Goal: Task Accomplishment & Management: Complete application form

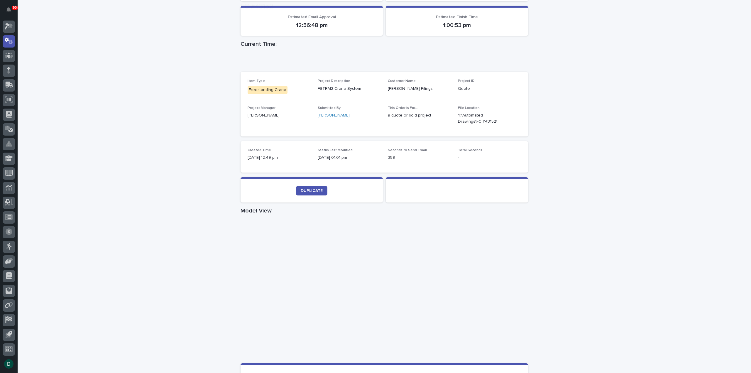
scroll to position [147, 0]
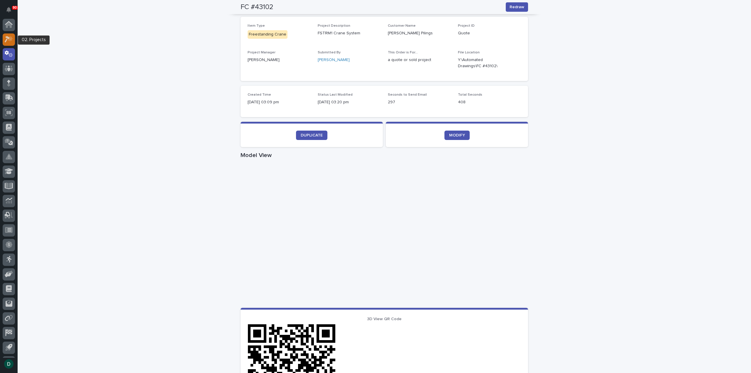
click at [9, 40] on icon at bounding box center [10, 39] width 5 height 6
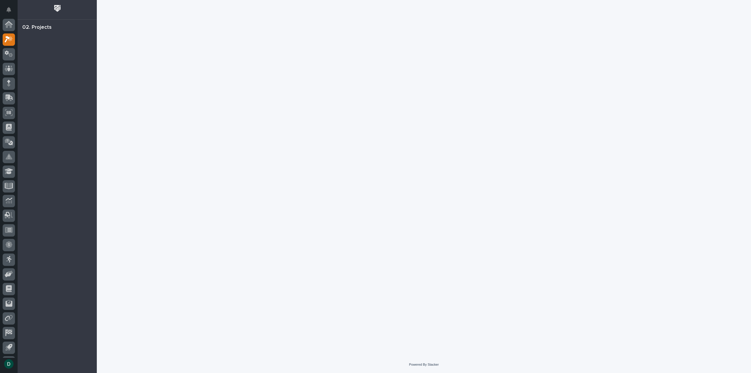
scroll to position [13, 0]
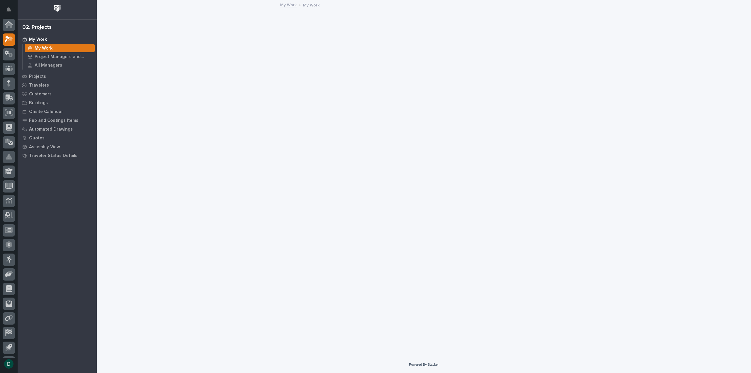
scroll to position [13, 0]
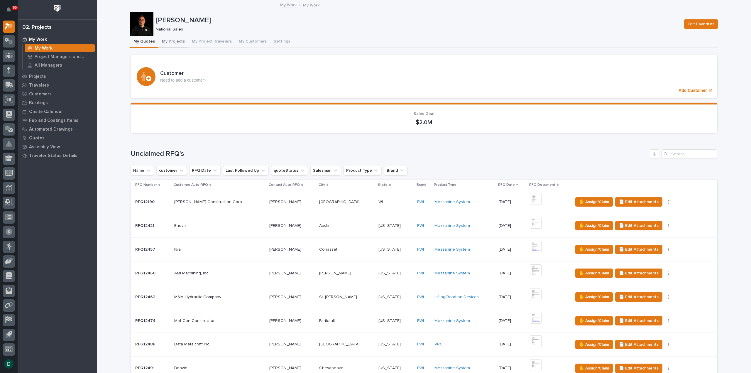
click at [175, 40] on button "My Projects" at bounding box center [173, 42] width 30 height 12
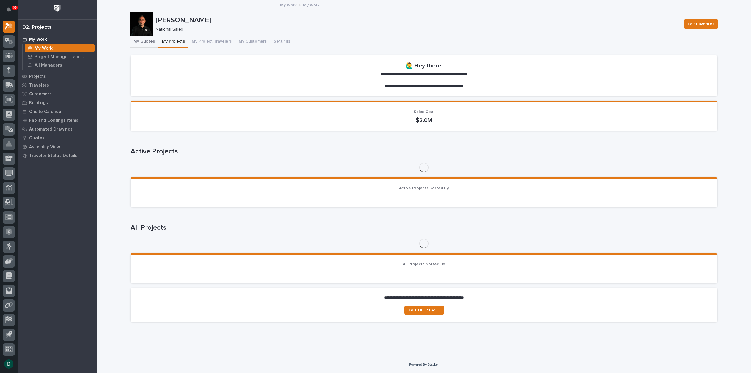
click at [148, 39] on button "My Quotes" at bounding box center [144, 42] width 28 height 12
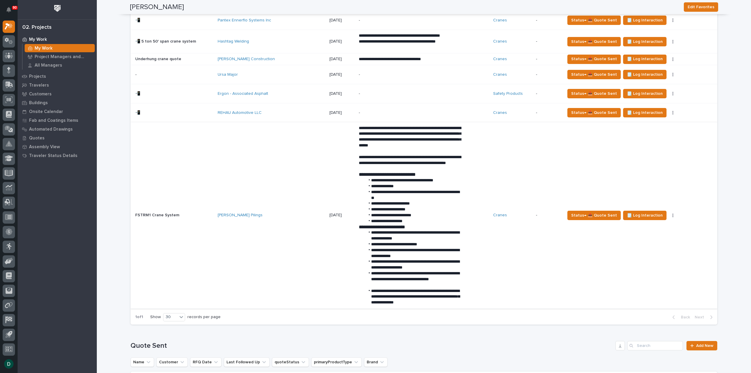
scroll to position [499, 0]
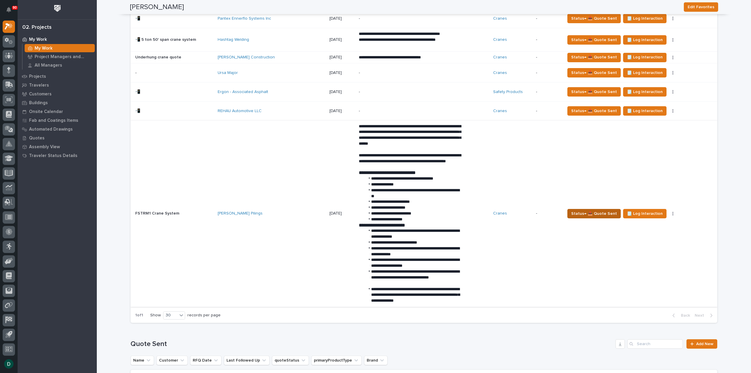
click at [598, 213] on span "Status→ 📤 Quote Sent" at bounding box center [594, 213] width 46 height 7
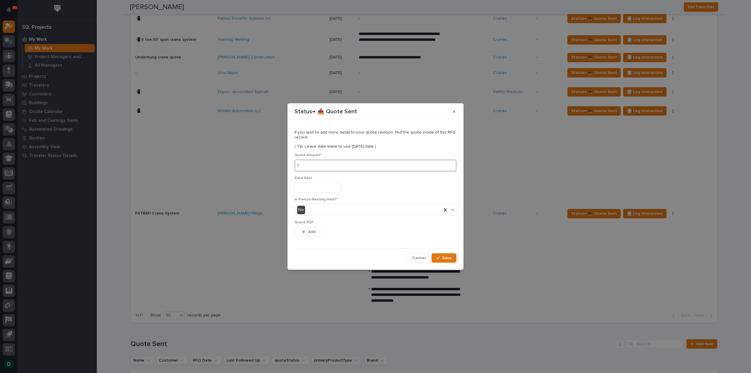
click at [320, 163] on input at bounding box center [376, 166] width 162 height 12
type input "79684"
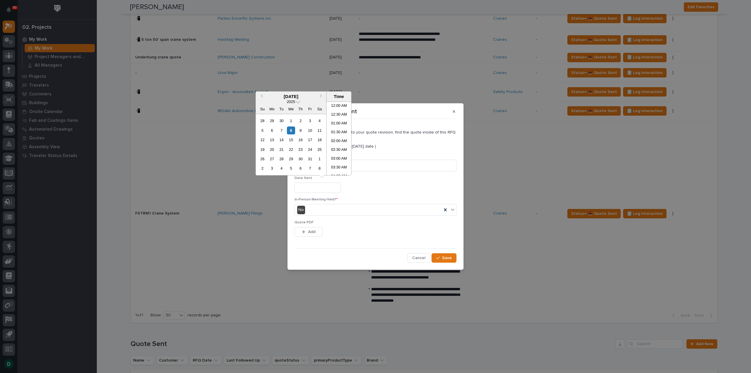
scroll to position [205, 0]
click at [293, 131] on div "8" at bounding box center [291, 130] width 8 height 8
type input "**********"
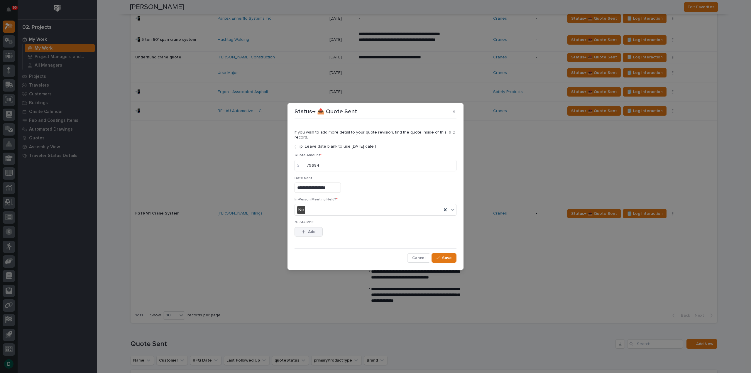
click at [316, 231] on button "Add" at bounding box center [309, 231] width 28 height 9
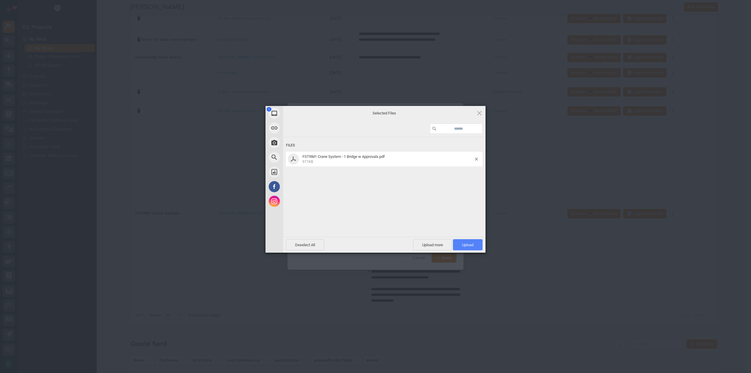
click at [467, 244] on span "Upload 1" at bounding box center [467, 245] width 11 height 4
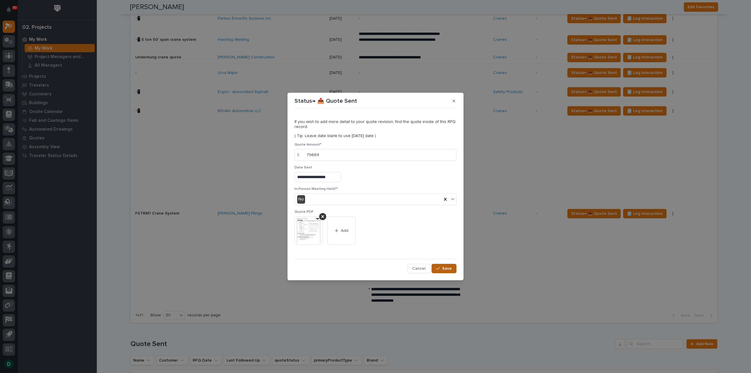
click at [448, 266] on span "Save" at bounding box center [447, 268] width 10 height 5
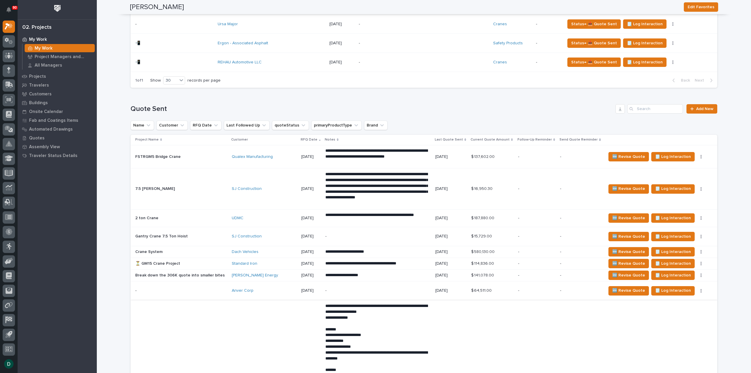
scroll to position [528, 0]
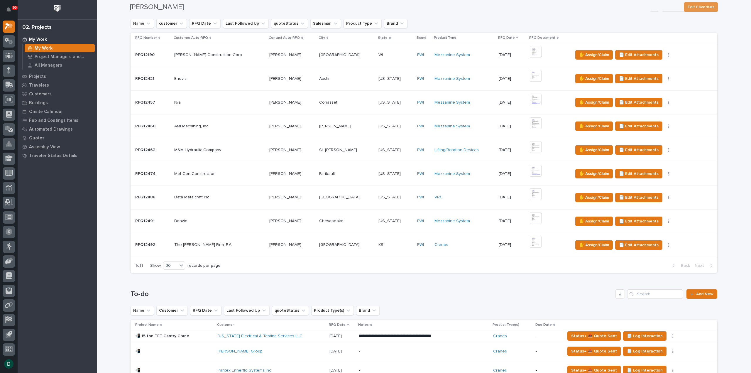
scroll to position [528, 0]
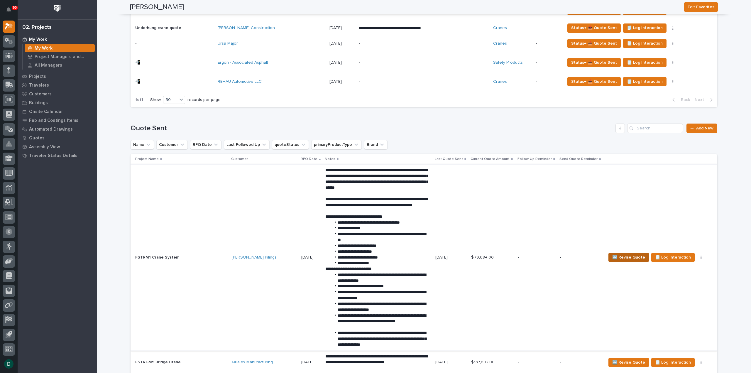
click at [630, 255] on span "🆕 Revise Quote" at bounding box center [628, 257] width 33 height 7
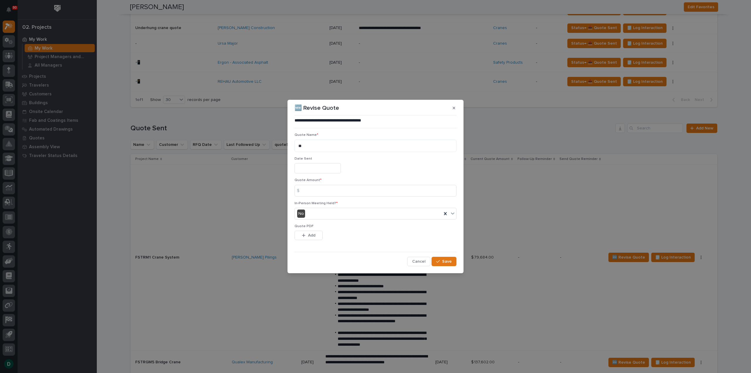
click at [322, 171] on input "text" at bounding box center [318, 168] width 46 height 10
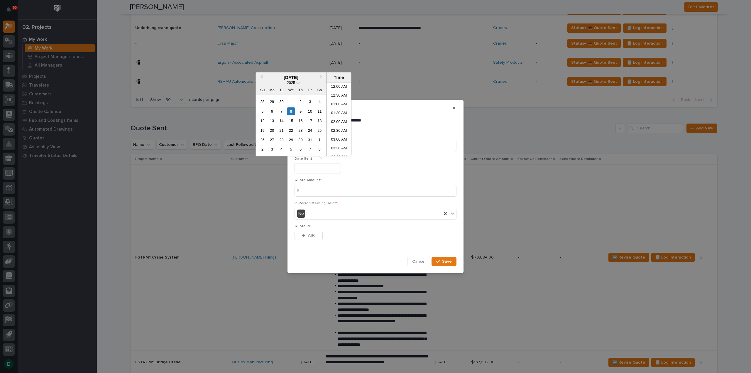
scroll to position [205, 0]
click at [288, 109] on div "8" at bounding box center [291, 111] width 8 height 8
type input "**********"
click at [290, 111] on div "8" at bounding box center [291, 111] width 8 height 8
click at [325, 192] on input at bounding box center [376, 191] width 162 height 12
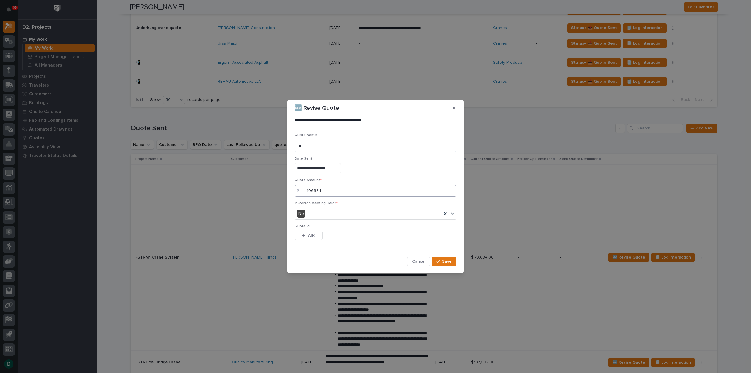
type input "106684"
click at [316, 236] on button "Add" at bounding box center [309, 235] width 28 height 9
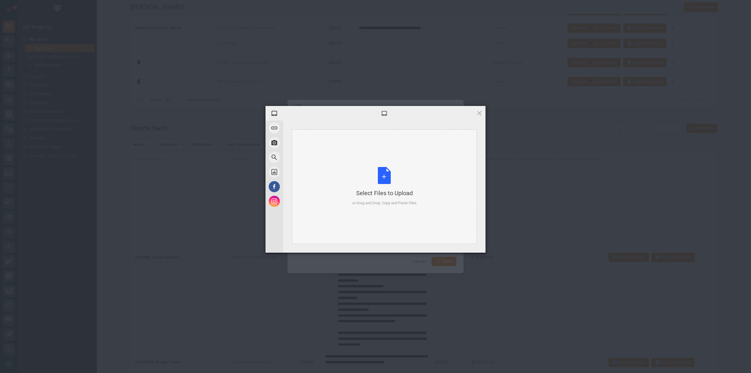
click at [379, 179] on div "Select Files to Upload or Drag and Drop, Copy and Paste Files" at bounding box center [384, 186] width 64 height 39
drag, startPoint x: 464, startPoint y: 241, endPoint x: 466, endPoint y: 247, distance: 6.2
click at [463, 242] on span "Upload 1" at bounding box center [468, 244] width 30 height 11
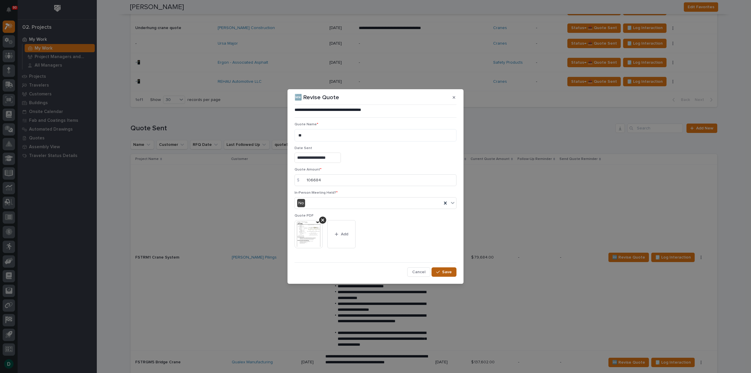
click at [452, 271] on button "Save" at bounding box center [444, 271] width 25 height 9
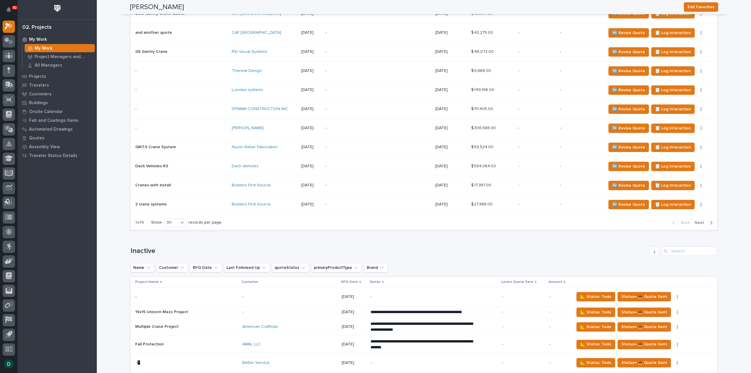
scroll to position [1350, 0]
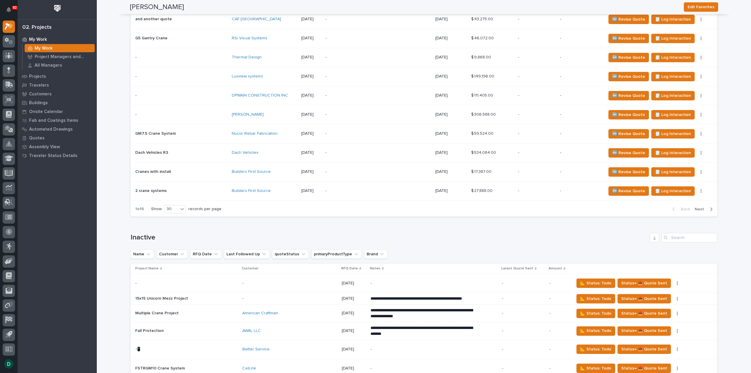
drag, startPoint x: 699, startPoint y: 205, endPoint x: 607, endPoint y: 205, distance: 91.8
click at [699, 207] on span "Next" at bounding box center [701, 209] width 13 height 5
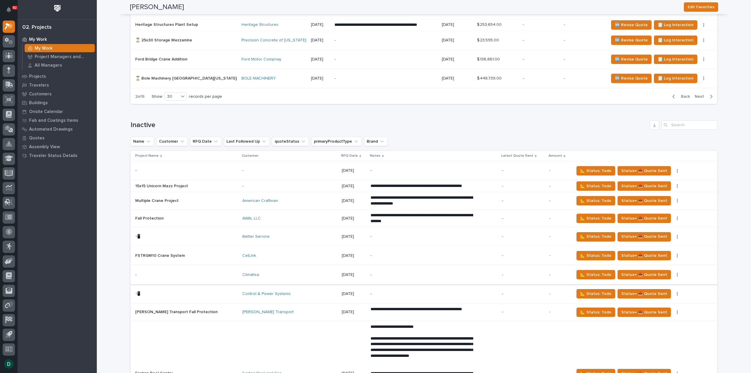
scroll to position [1291, 0]
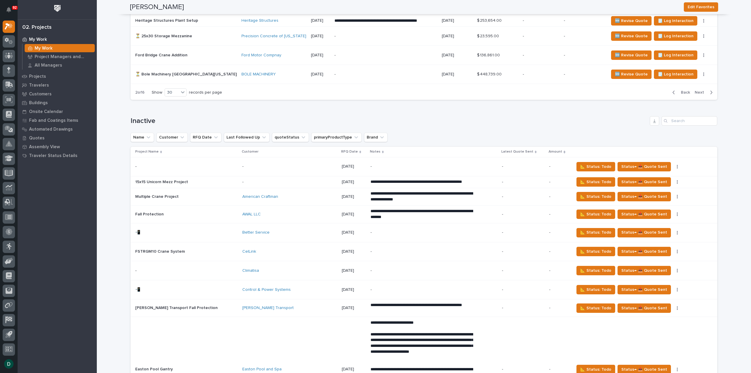
click at [701, 90] on span "Next" at bounding box center [701, 92] width 13 height 5
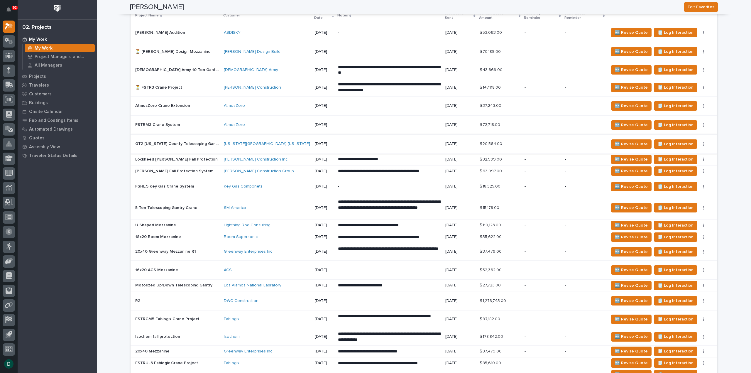
scroll to position [665, 0]
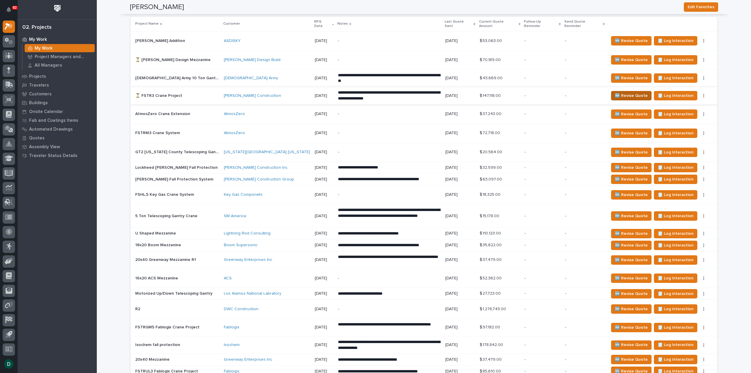
click at [618, 92] on span "🆕 Revise Quote" at bounding box center [631, 95] width 33 height 7
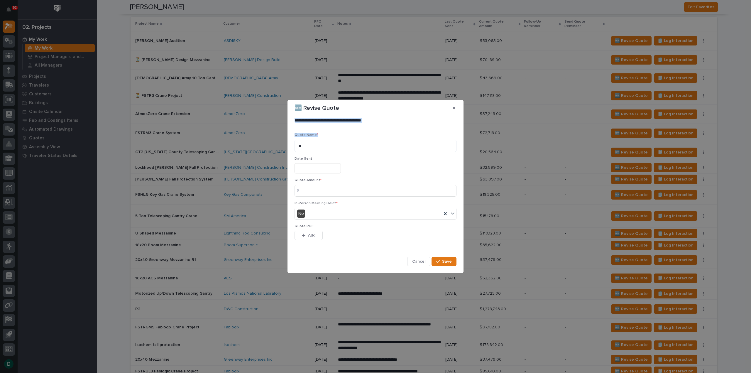
drag, startPoint x: 391, startPoint y: 106, endPoint x: 556, endPoint y: 152, distance: 171.3
click at [555, 154] on div "**********" at bounding box center [375, 186] width 751 height 373
click at [397, 113] on section "**********" at bounding box center [376, 187] width 176 height 174
click at [380, 107] on div "🆕 Revise Quote" at bounding box center [376, 107] width 162 height 9
click at [314, 166] on input "text" at bounding box center [318, 168] width 46 height 10
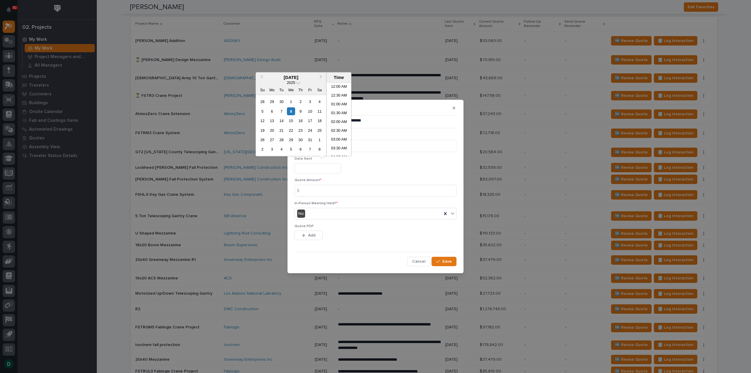
scroll to position [214, 0]
click at [291, 110] on div "8" at bounding box center [291, 111] width 8 height 8
type input "**********"
click at [337, 192] on input at bounding box center [376, 191] width 162 height 12
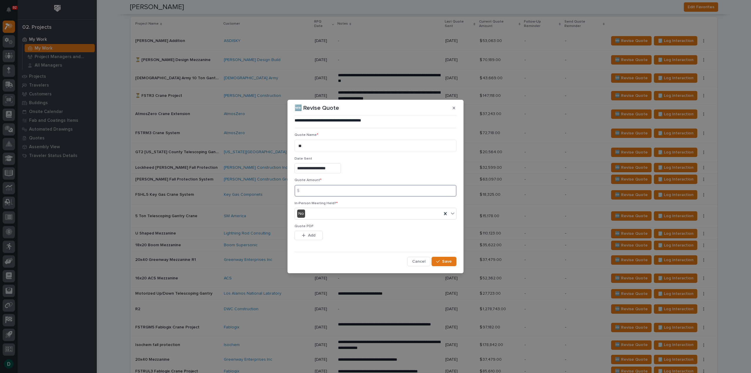
click at [325, 193] on input at bounding box center [376, 191] width 162 height 12
type input "153842"
click at [310, 235] on span "Add" at bounding box center [311, 235] width 7 height 5
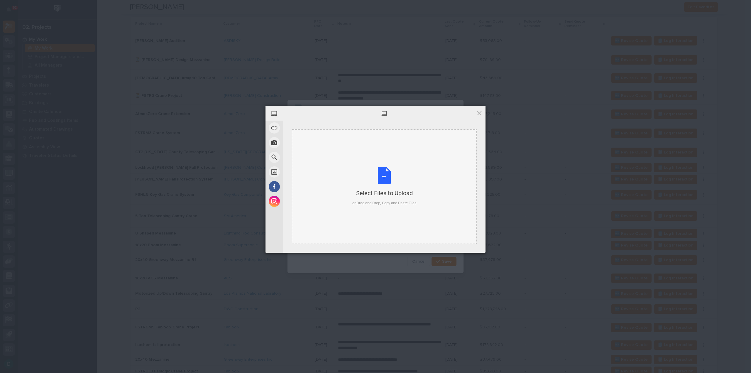
click at [387, 180] on div "Select Files to Upload or Drag and Drop, Copy and Paste Files" at bounding box center [384, 186] width 64 height 39
click at [472, 244] on span "Upload 1" at bounding box center [467, 245] width 11 height 4
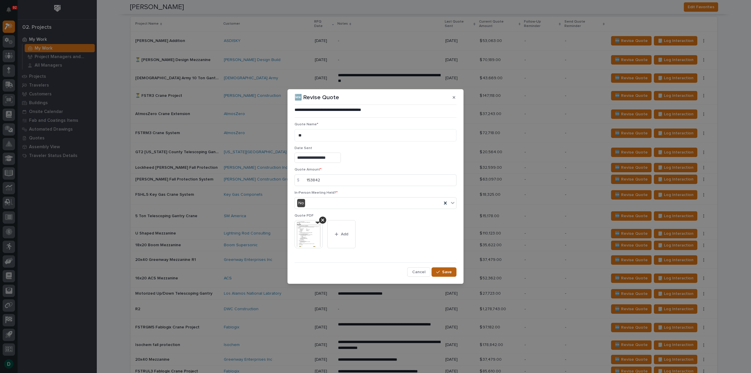
click at [448, 270] on span "Save" at bounding box center [447, 271] width 10 height 5
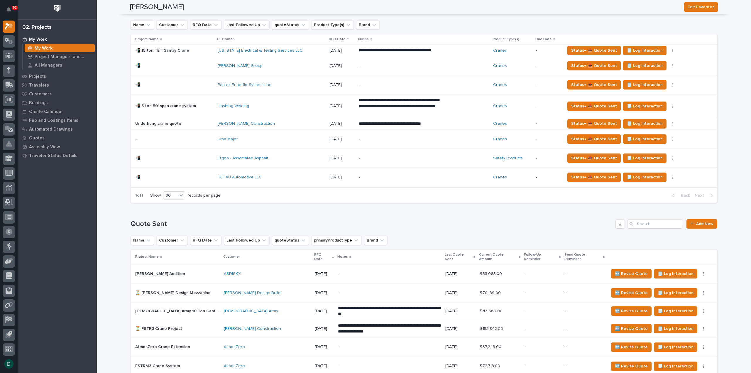
scroll to position [411, 0]
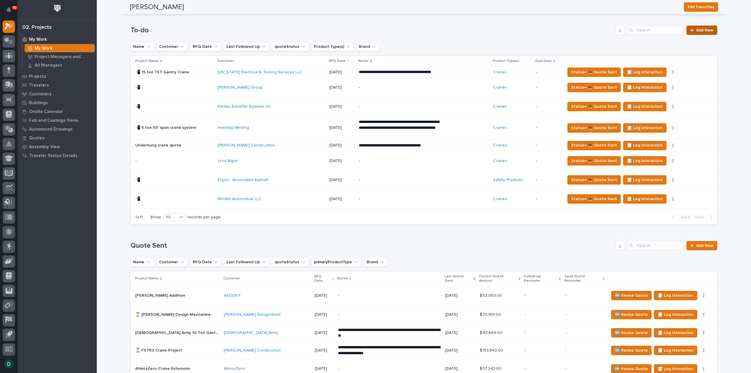
click at [713, 30] on link "Add New" at bounding box center [702, 30] width 31 height 9
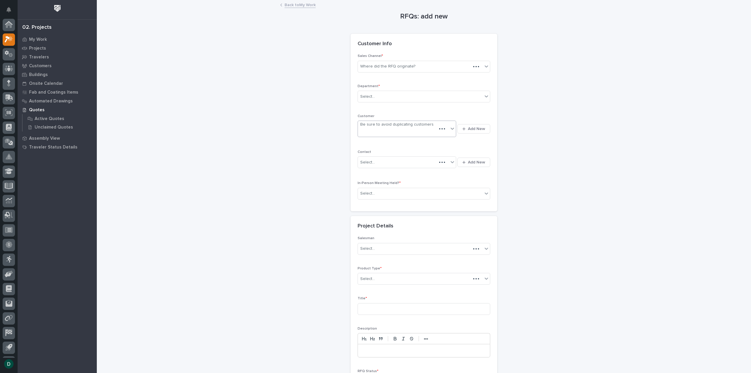
scroll to position [13, 0]
click at [392, 67] on div "Where did the RFQ originate?" at bounding box center [387, 66] width 55 height 6
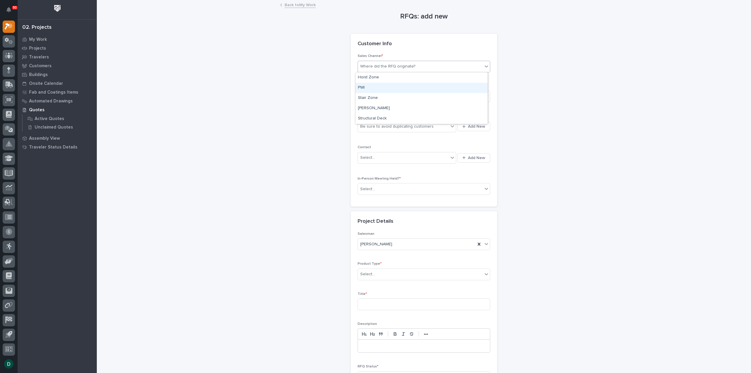
click at [387, 86] on div "PWI" at bounding box center [422, 88] width 132 height 10
click at [380, 95] on div "Select..." at bounding box center [420, 97] width 125 height 10
click at [393, 109] on div "National Sales" at bounding box center [422, 107] width 132 height 10
click at [478, 128] on span "Add New" at bounding box center [476, 126] width 17 height 5
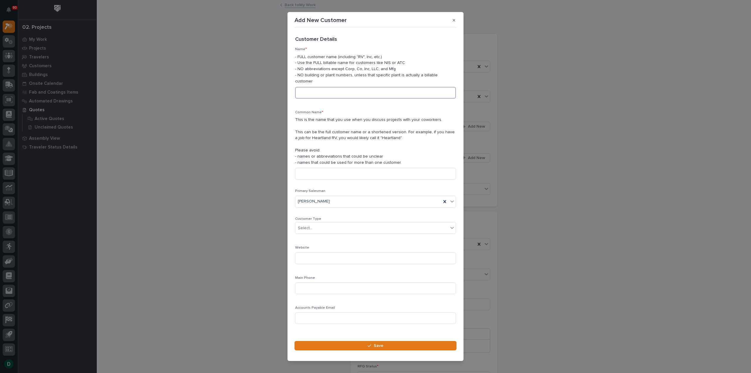
click at [351, 91] on input at bounding box center [375, 93] width 161 height 12
click at [318, 88] on input "Harvard INtegrations" at bounding box center [375, 93] width 161 height 12
type input "Harvard Integrations"
click at [320, 168] on input at bounding box center [375, 174] width 161 height 12
drag, startPoint x: 347, startPoint y: 88, endPoint x: 280, endPoint y: 96, distance: 68.2
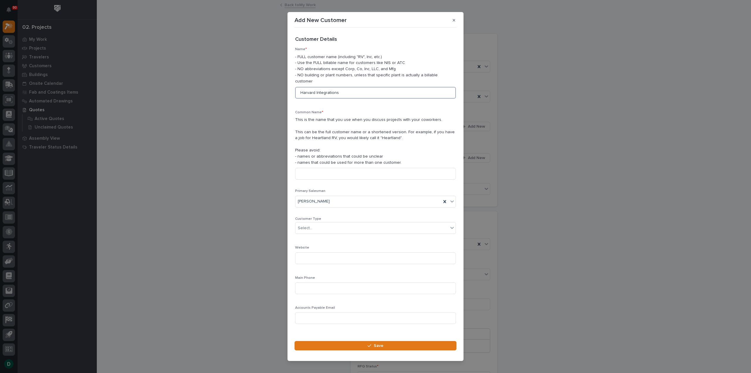
click at [280, 96] on div "Add New Customer Loading... Saving… Loading... Saving… Loading... Saving… Custo…" at bounding box center [375, 186] width 751 height 373
click at [315, 169] on input at bounding box center [375, 174] width 161 height 12
paste input "Harvard Integrations"
type input "Harvard Integrations"
click at [329, 223] on div "Select..." at bounding box center [371, 228] width 153 height 10
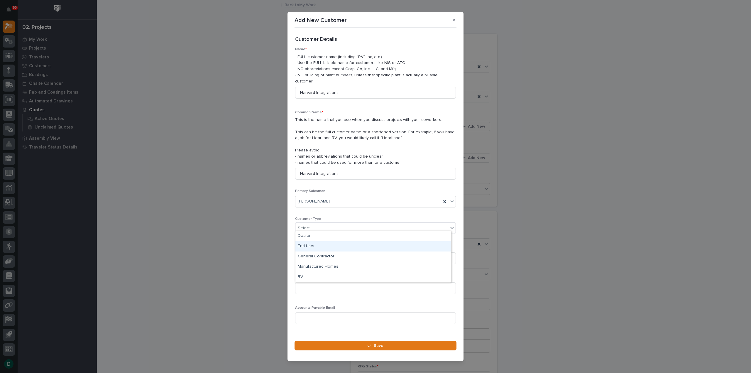
click at [321, 246] on div "End User" at bounding box center [373, 246] width 156 height 10
click at [398, 345] on button "Save" at bounding box center [376, 345] width 162 height 9
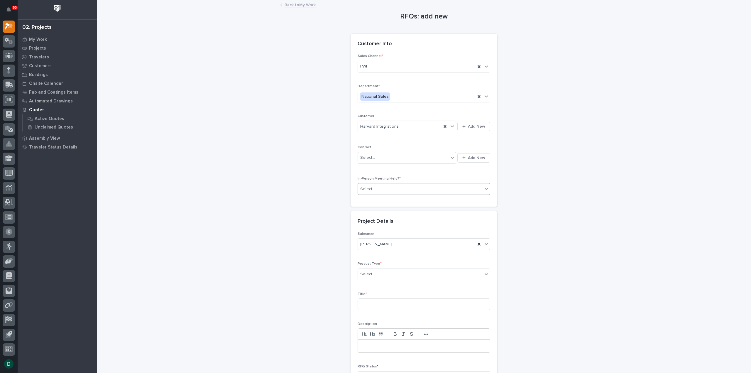
click at [400, 189] on div "Select..." at bounding box center [420, 189] width 125 height 10
click at [380, 212] on div "No" at bounding box center [422, 209] width 132 height 10
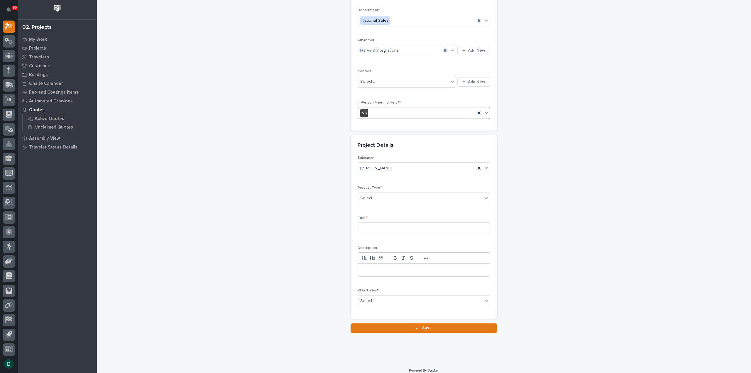
scroll to position [80, 0]
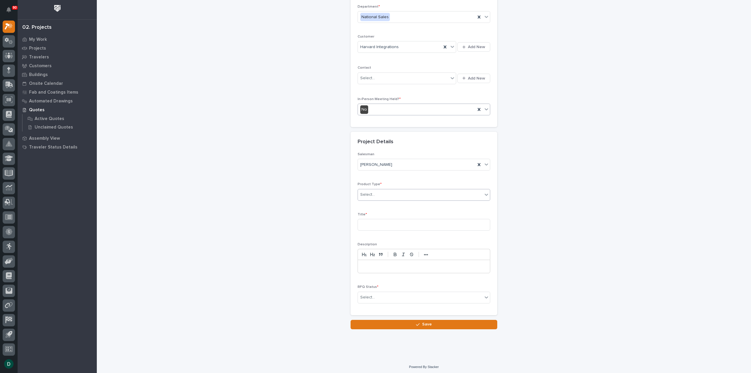
click at [380, 197] on div "Select..." at bounding box center [420, 195] width 125 height 10
click at [379, 214] on div "Cranes" at bounding box center [422, 214] width 132 height 10
click at [371, 225] on input at bounding box center [424, 225] width 133 height 12
type input "GM1 Crane Systems"
click at [383, 266] on p at bounding box center [423, 266] width 123 height 6
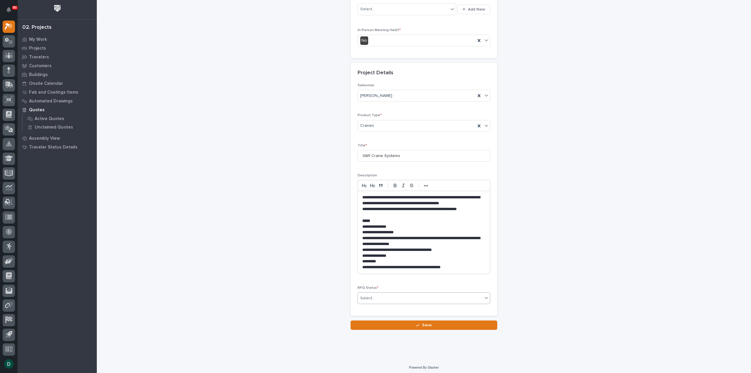
scroll to position [150, 0]
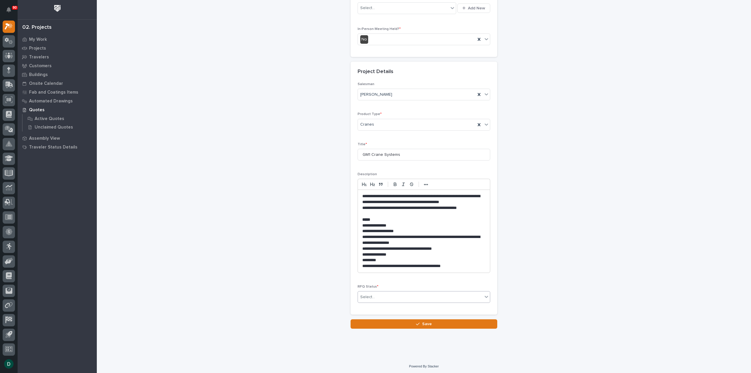
click at [398, 299] on div "Select..." at bounding box center [420, 297] width 125 height 10
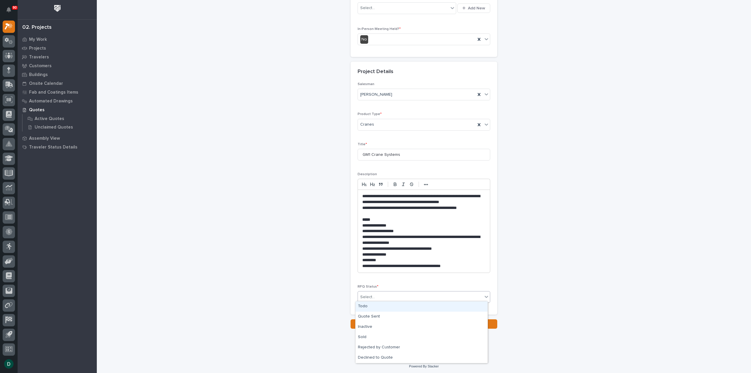
click at [373, 307] on div "Todo" at bounding box center [422, 306] width 132 height 10
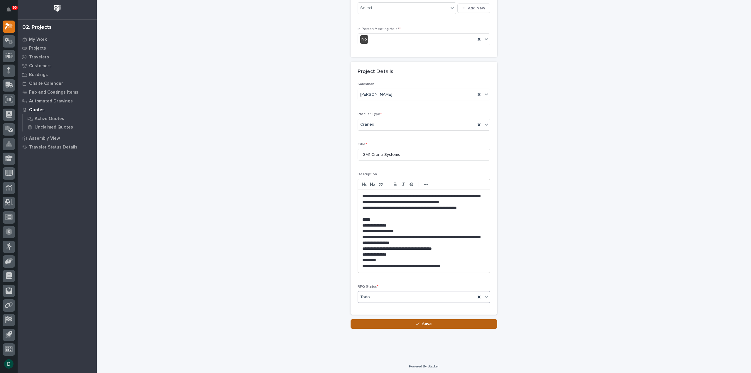
click at [423, 321] on span "Save" at bounding box center [427, 323] width 10 height 5
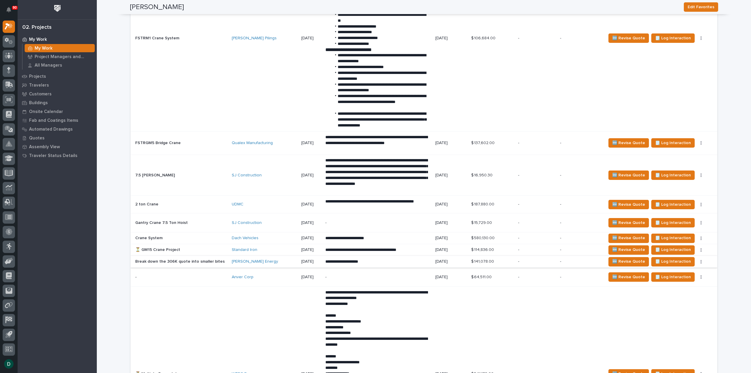
scroll to position [880, 0]
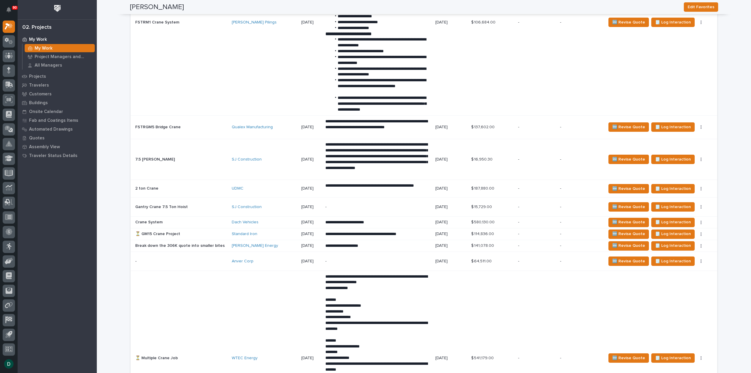
click at [218, 187] on p at bounding box center [181, 188] width 92 height 5
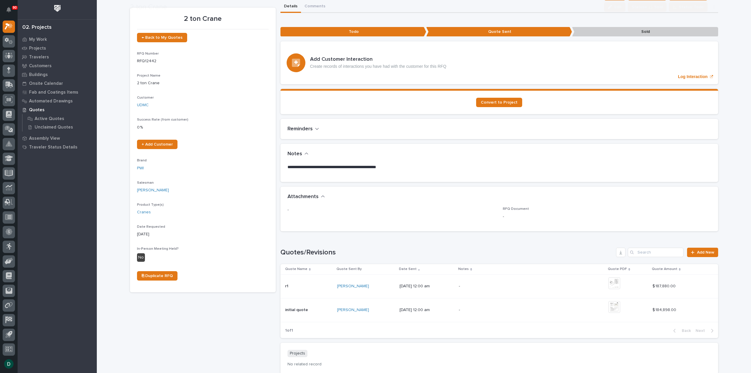
scroll to position [29, 0]
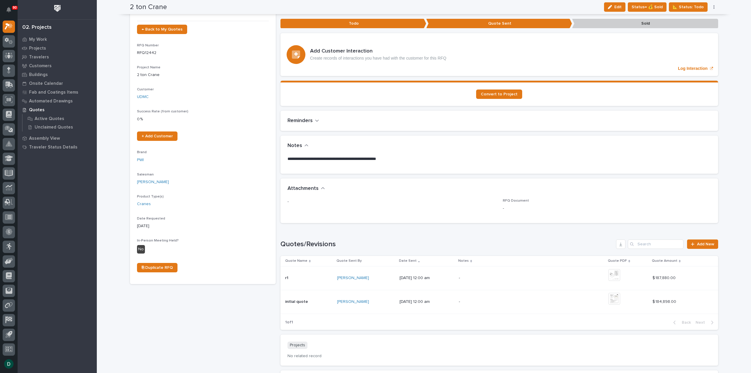
click at [406, 206] on div "-" at bounding box center [392, 204] width 208 height 11
click at [325, 280] on div "r1 r1" at bounding box center [309, 278] width 48 height 10
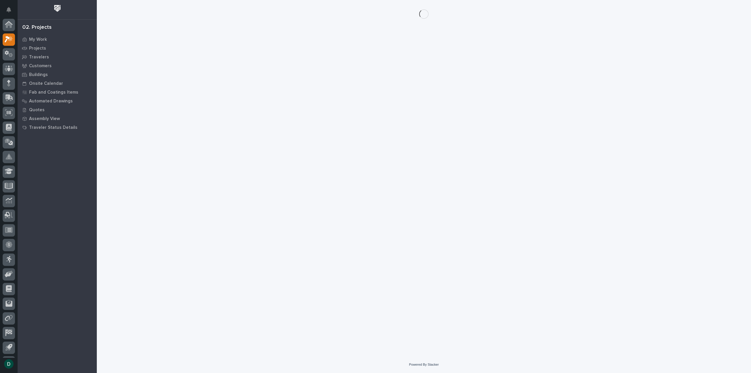
scroll to position [13, 0]
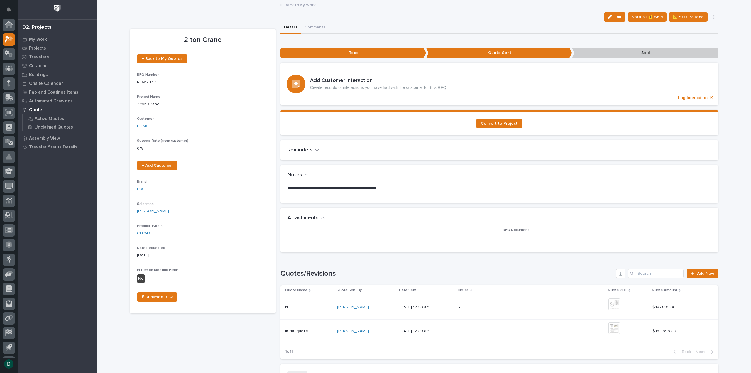
scroll to position [13, 0]
click at [649, 16] on span "Status→ 💰 Sold" at bounding box center [647, 16] width 31 height 7
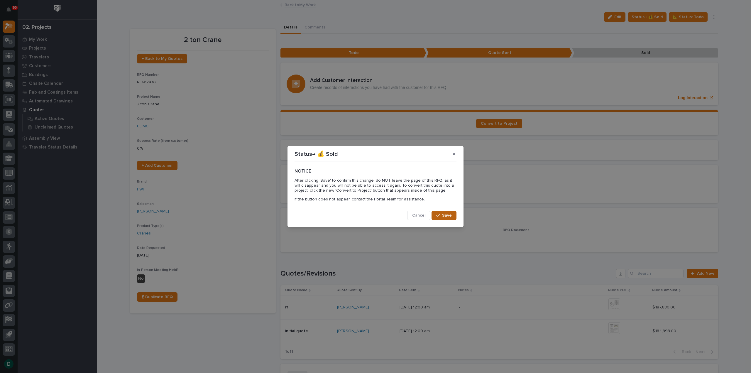
click at [447, 214] on span "Save" at bounding box center [447, 215] width 10 height 5
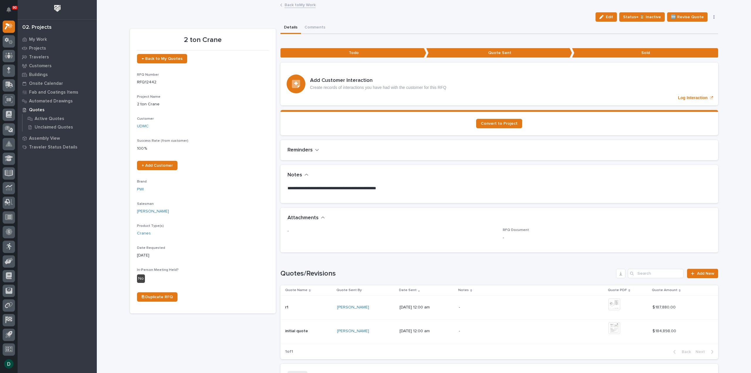
click at [503, 36] on div "**********" at bounding box center [499, 235] width 438 height 400
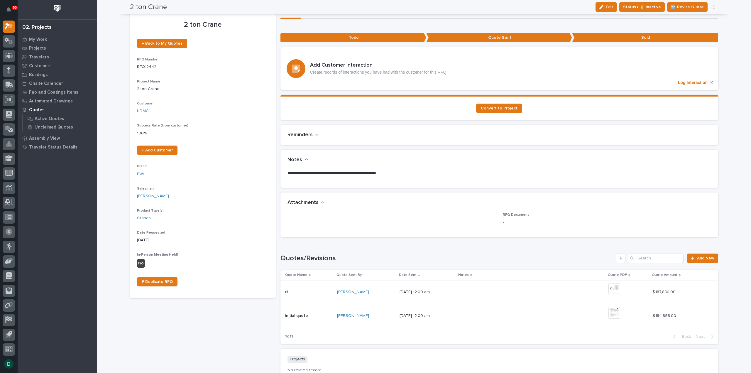
scroll to position [0, 0]
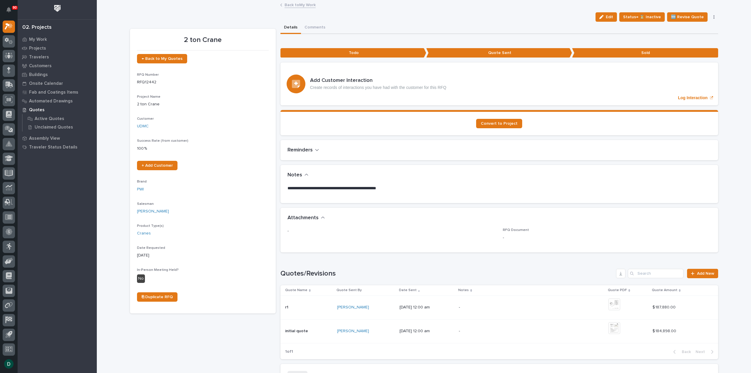
click at [539, 16] on div "Edit Status→ ⏳ Inactive 🆕 Revise Quote 📝 Edit Description 📞 Edit Contact Info 📅…" at bounding box center [424, 16] width 588 height 9
click at [541, 16] on div "Edit Status→ ⏳ Inactive 🆕 Revise Quote 📝 Edit Description 📞 Edit Contact Info 📅…" at bounding box center [424, 16] width 588 height 9
click at [392, 125] on div "Convert to Project" at bounding box center [500, 123] width 424 height 9
click at [507, 122] on span "Convert to Project" at bounding box center [499, 123] width 37 height 4
click at [304, 6] on link "Back to My Work" at bounding box center [300, 4] width 31 height 7
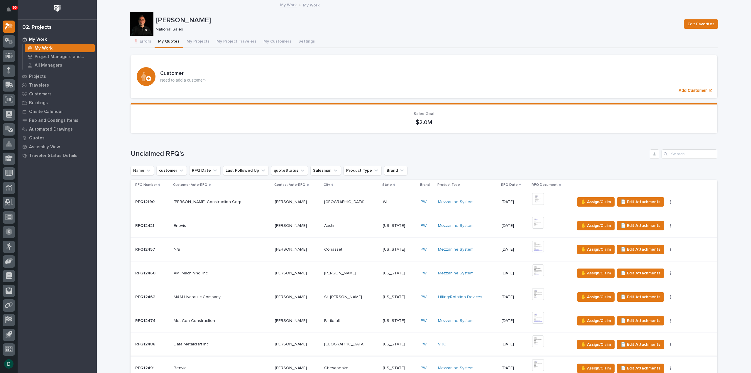
scroll to position [2, 0]
click at [197, 39] on button "My Projects" at bounding box center [198, 42] width 30 height 12
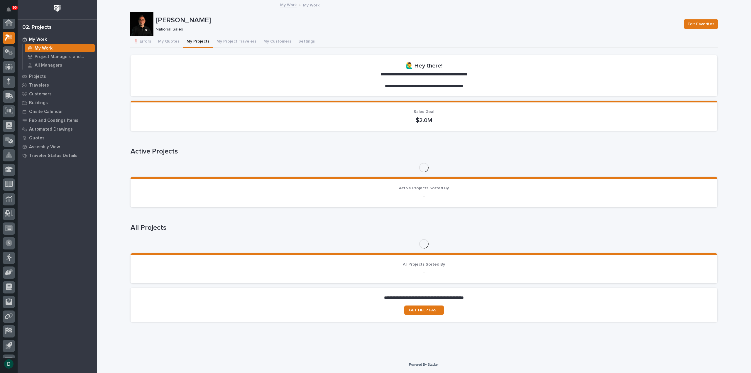
scroll to position [13, 0]
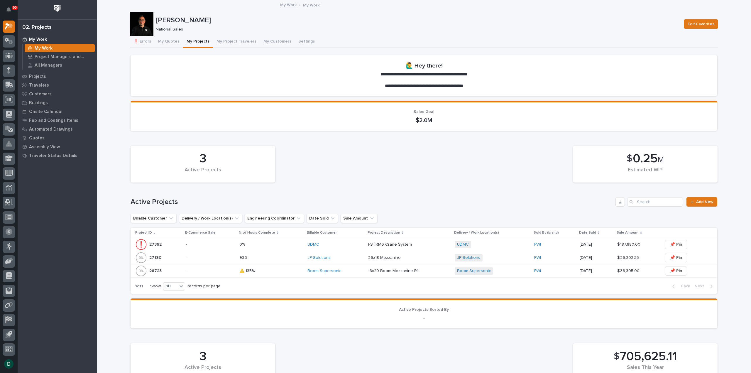
click at [212, 245] on p "-" at bounding box center [210, 244] width 49 height 5
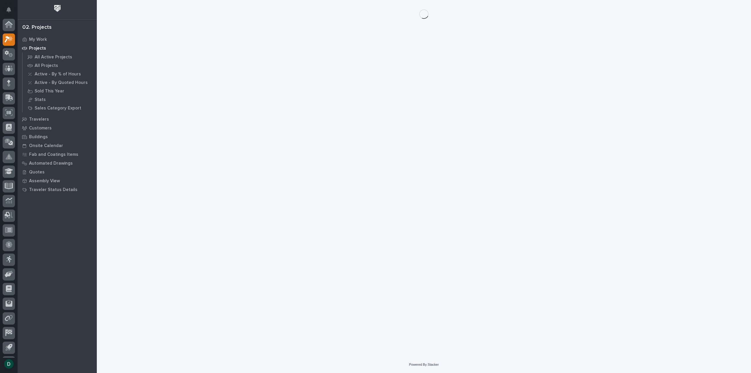
scroll to position [13, 0]
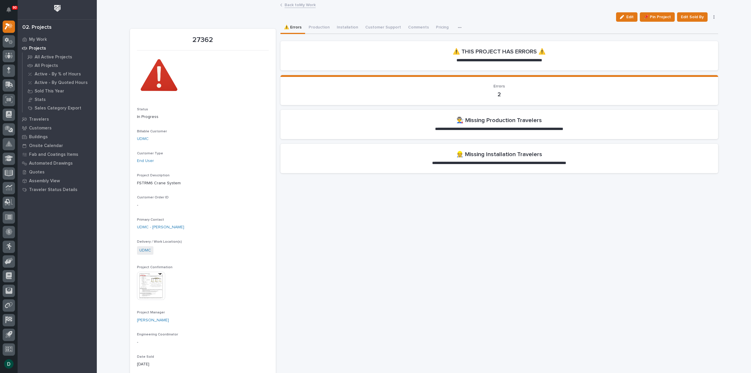
click at [621, 16] on icon "button" at bounding box center [622, 17] width 4 height 4
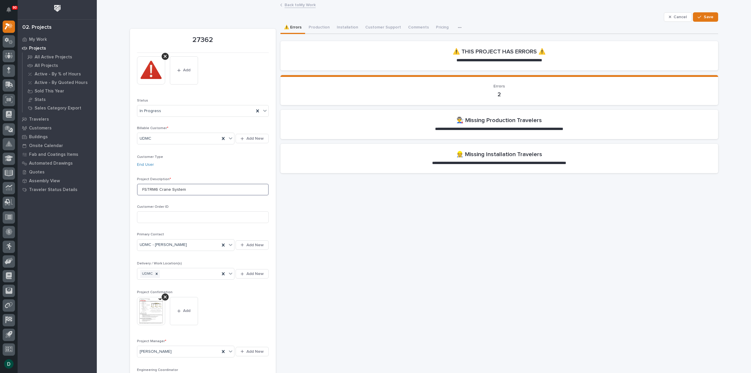
click at [138, 189] on input "FSTRM6 Crane System" at bounding box center [203, 190] width 132 height 12
click at [197, 191] on input "(2) FSTRM6 Crane System" at bounding box center [203, 190] width 132 height 12
type input "(2) FSTRM6 Crane Systems"
click at [706, 16] on span "Save" at bounding box center [709, 16] width 10 height 5
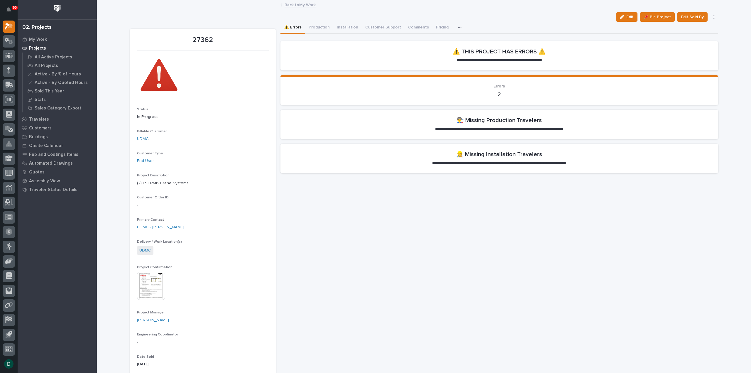
click at [295, 5] on link "Back to My Work" at bounding box center [300, 4] width 31 height 7
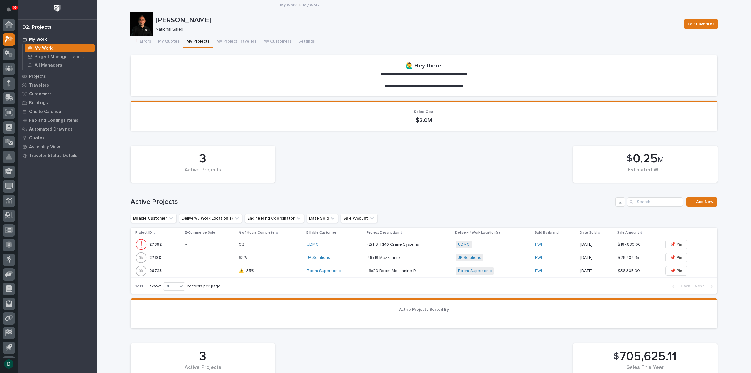
scroll to position [13, 0]
click at [388, 188] on div "3 Active Projects $ 0.25 M Estimated WIP Active Projects Add New Billable Custo…" at bounding box center [424, 218] width 587 height 151
click at [389, 183] on div "3 Active Projects $ 0.25 M Estimated WIP" at bounding box center [424, 164] width 593 height 43
click at [365, 184] on div "3 Active Projects $ 0.25 M Estimated WIP" at bounding box center [424, 164] width 593 height 43
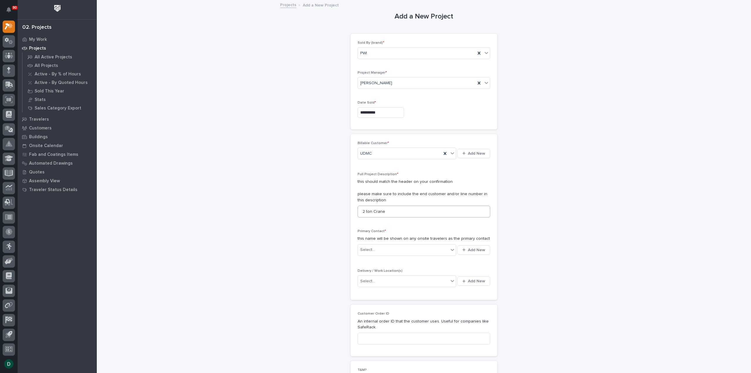
scroll to position [59, 0]
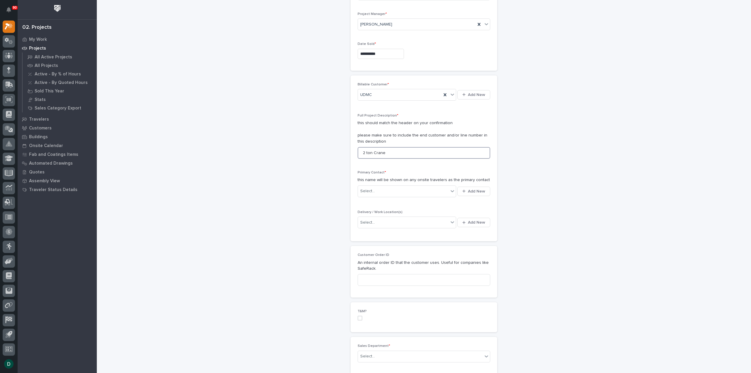
click at [400, 154] on input "2 ton Crane" at bounding box center [424, 153] width 133 height 12
drag, startPoint x: 408, startPoint y: 153, endPoint x: 356, endPoint y: 151, distance: 52.2
click at [358, 151] on input "2 ton Crane" at bounding box center [424, 153] width 133 height 12
type input "FSTRM6 Crane System"
click at [408, 192] on div "Select..." at bounding box center [403, 191] width 91 height 10
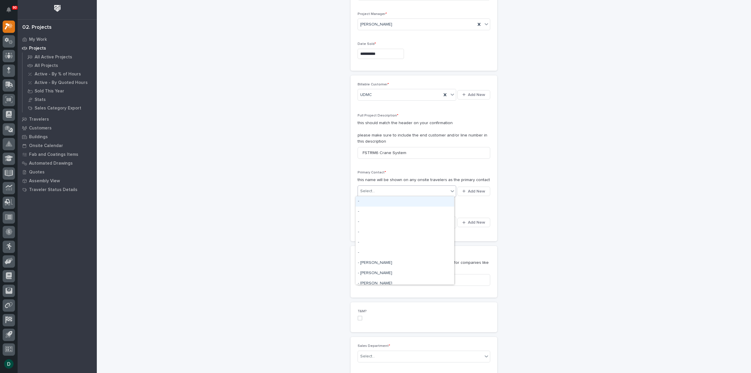
click at [408, 192] on div "Select..." at bounding box center [403, 191] width 91 height 10
click at [465, 190] on div "button" at bounding box center [465, 191] width 6 height 4
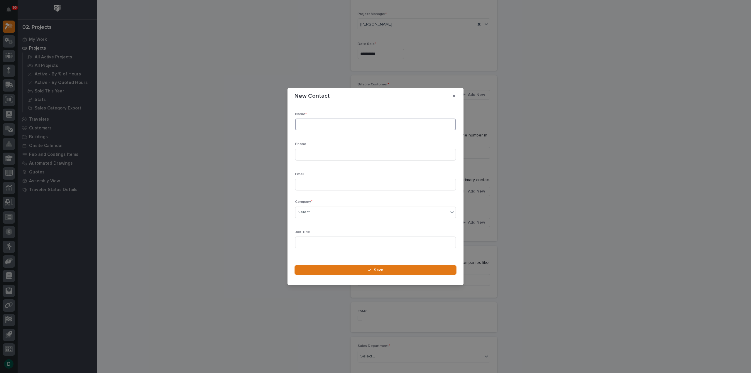
click at [336, 126] on input at bounding box center [375, 125] width 161 height 12
type input "Steve Sisson"
click at [329, 153] on input at bounding box center [375, 155] width 161 height 12
paste input "716.674.0500"
type input "716.674.0500"
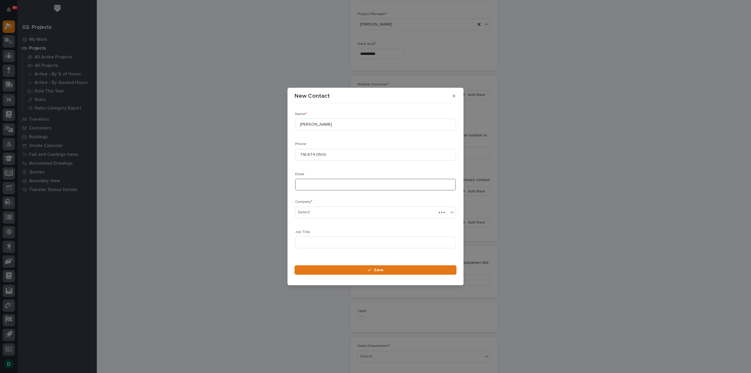
click at [315, 185] on input at bounding box center [375, 185] width 161 height 12
click at [331, 180] on input at bounding box center [375, 185] width 161 height 12
paste input "ssisson@udmc.biz"
type input "ssisson@udmc.biz"
click at [318, 213] on div "Select..." at bounding box center [371, 212] width 153 height 10
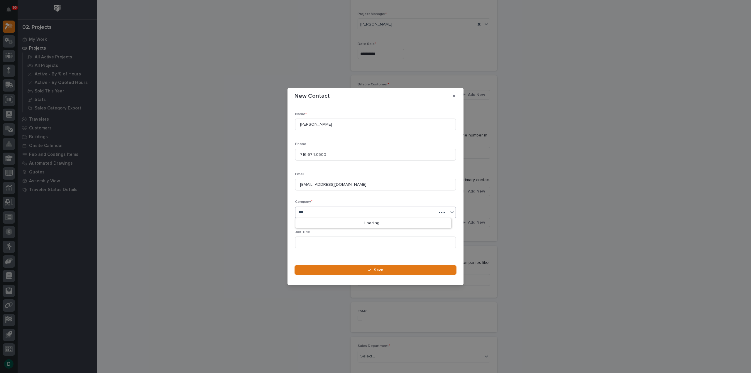
type input "****"
click at [309, 224] on div "UDMC" at bounding box center [373, 223] width 156 height 10
click at [318, 239] on input at bounding box center [375, 242] width 161 height 12
type input "Owner"
click at [391, 271] on button "Save" at bounding box center [376, 269] width 162 height 9
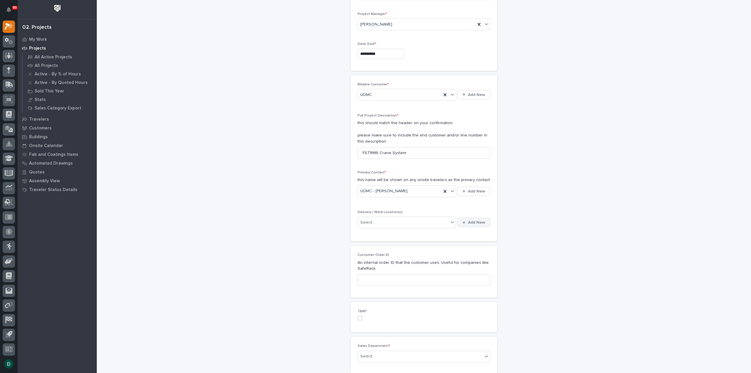
click at [476, 222] on span "Add New" at bounding box center [476, 222] width 17 height 5
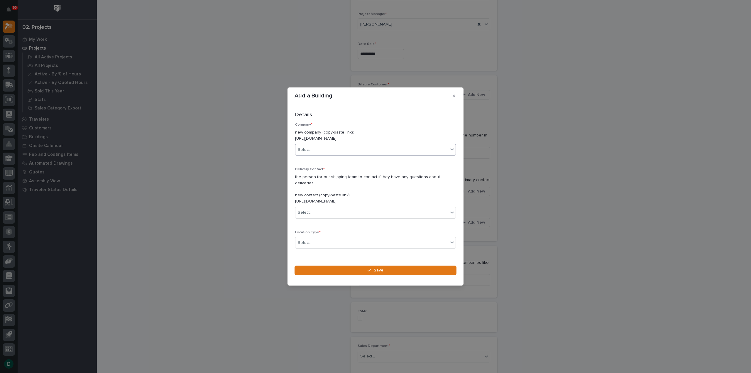
click at [346, 155] on div "Select..." at bounding box center [371, 150] width 153 height 10
type input "****"
click at [330, 164] on div "UDMC" at bounding box center [373, 164] width 156 height 10
click at [333, 194] on div "Select..." at bounding box center [371, 197] width 153 height 10
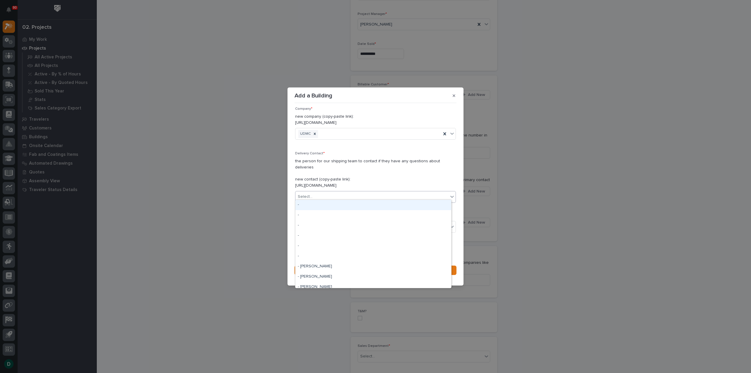
click at [333, 193] on div "Select..." at bounding box center [371, 197] width 153 height 10
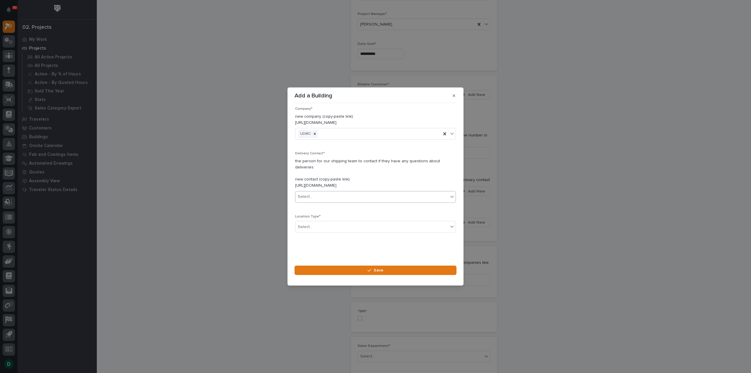
click at [358, 192] on div "Select..." at bounding box center [371, 197] width 153 height 10
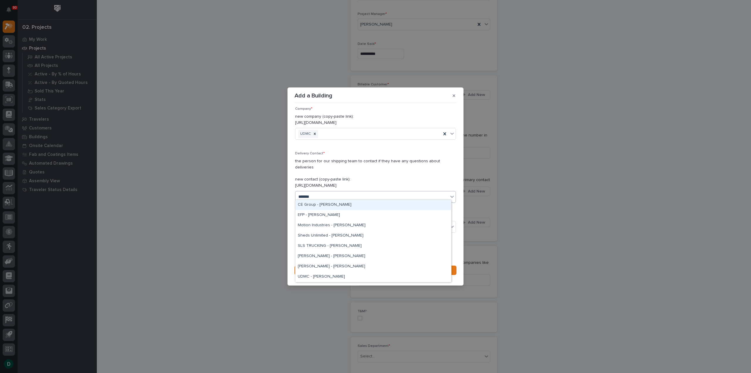
type input "********"
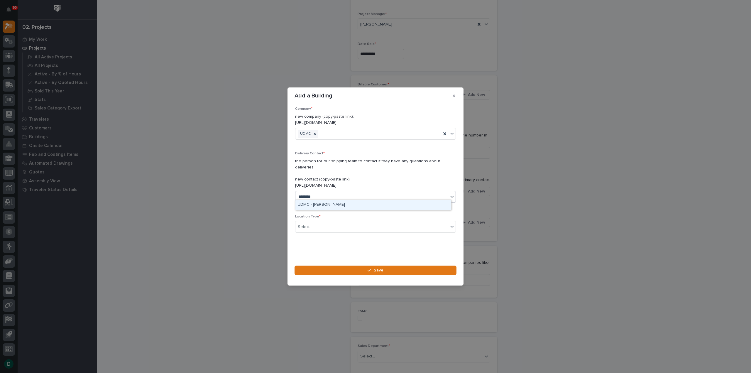
click at [350, 204] on div "UDMC - Steve Sisson" at bounding box center [373, 205] width 156 height 10
click at [333, 222] on div "Select..." at bounding box center [371, 227] width 153 height 10
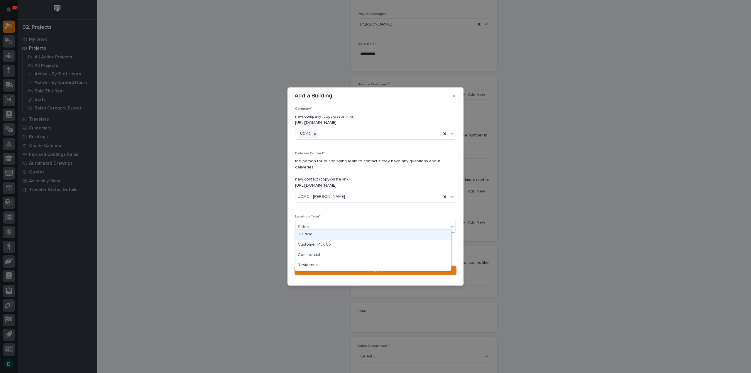
click at [328, 236] on div "Building" at bounding box center [373, 234] width 156 height 10
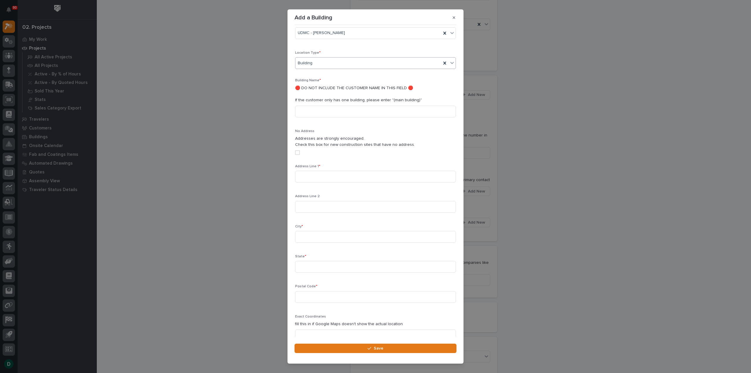
scroll to position [125, 0]
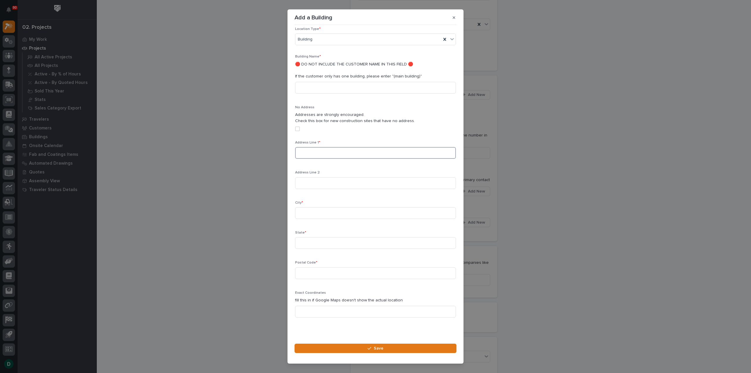
click at [327, 147] on input at bounding box center [375, 153] width 161 height 12
paste input "301 Meyer Rd"
type input "301 Meyer Rd"
click at [325, 207] on input at bounding box center [375, 213] width 161 height 12
type input "Buffalo"
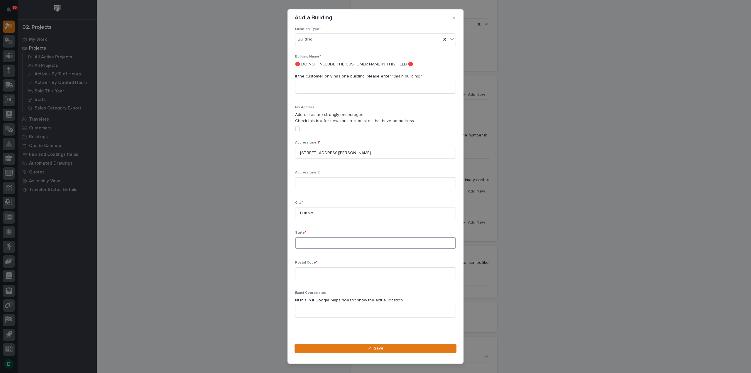
click at [312, 237] on input at bounding box center [375, 243] width 161 height 12
type input "NY"
type input "14224"
click at [393, 345] on button "Save" at bounding box center [376, 348] width 162 height 9
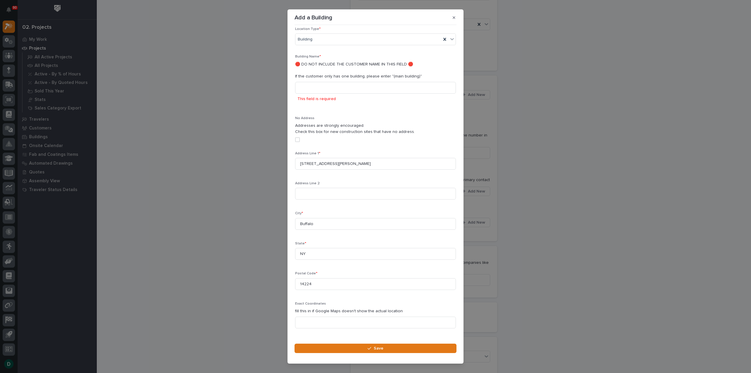
scroll to position [8, 0]
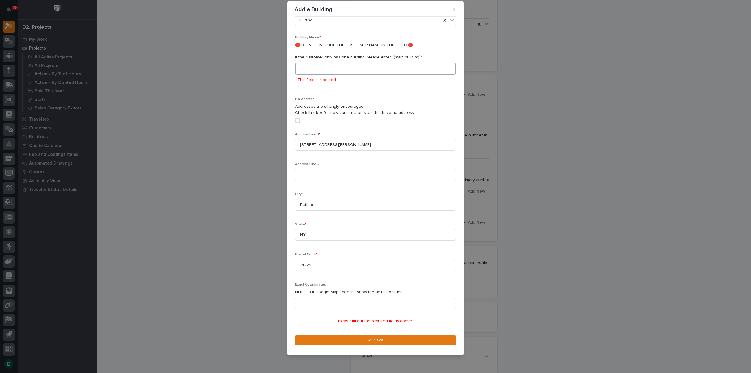
click at [330, 64] on input at bounding box center [375, 69] width 161 height 12
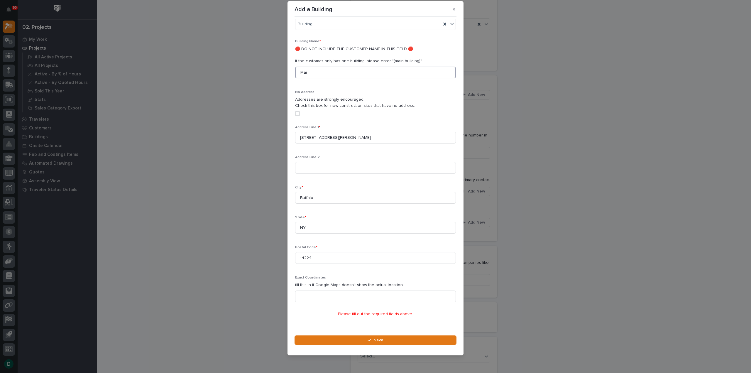
scroll to position [125, 0]
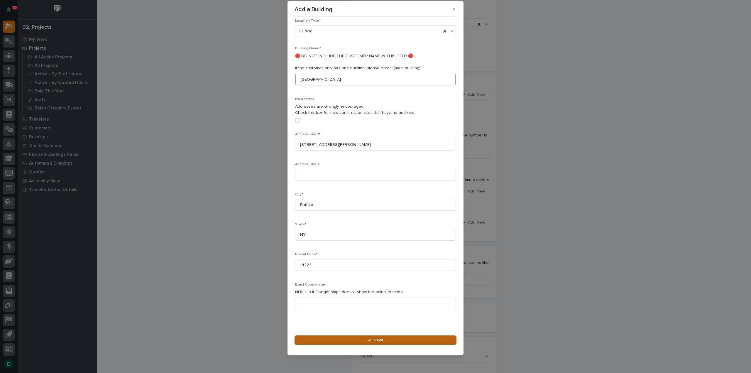
type input "Main Building"
click at [366, 340] on button "Save" at bounding box center [376, 339] width 162 height 9
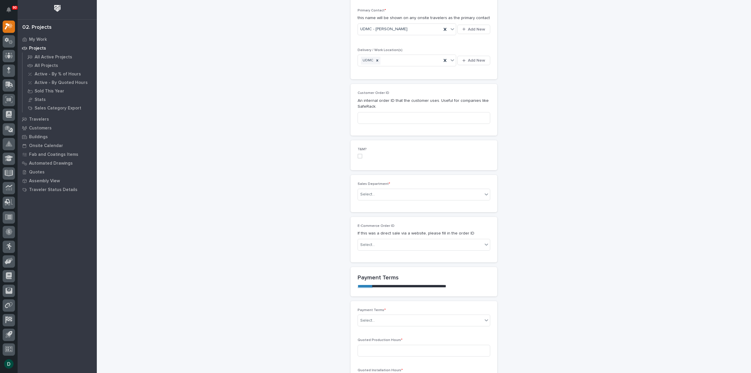
scroll to position [235, 0]
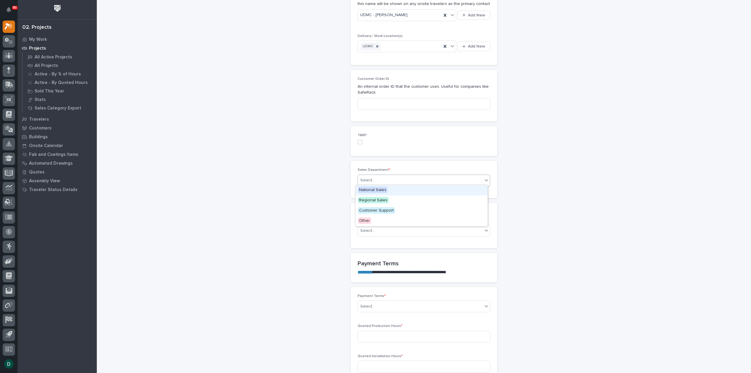
click at [396, 178] on div "Select..." at bounding box center [420, 180] width 125 height 10
click at [390, 191] on div "National Sales" at bounding box center [422, 190] width 132 height 10
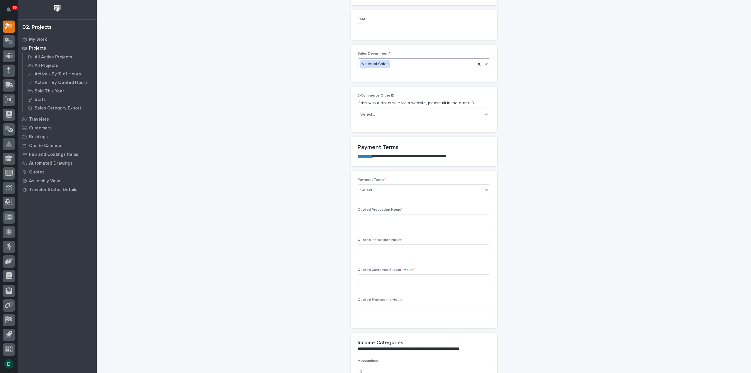
scroll to position [352, 0]
click at [381, 190] on div "Select..." at bounding box center [420, 189] width 125 height 10
click at [382, 186] on div "Select..." at bounding box center [420, 189] width 125 height 10
click at [390, 217] on div "35/65" at bounding box center [422, 219] width 132 height 10
click at [374, 216] on input at bounding box center [424, 219] width 133 height 12
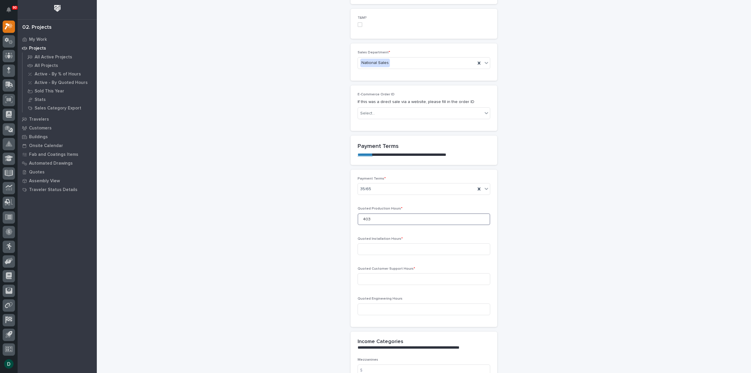
type input "403"
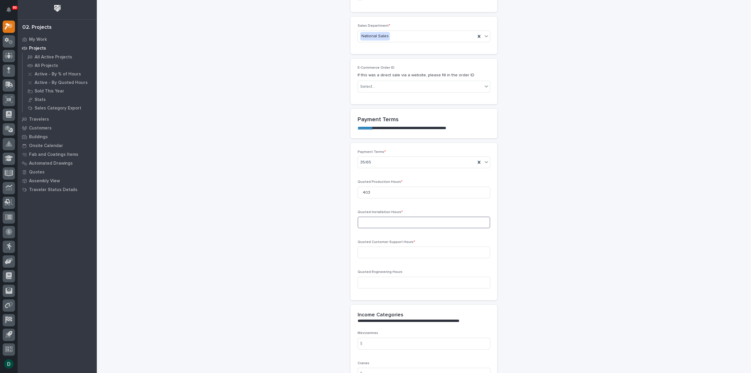
scroll to position [411, 0]
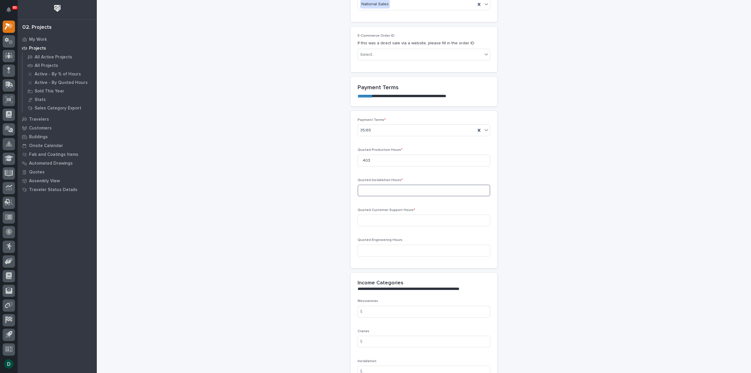
click at [385, 190] on input at bounding box center [424, 191] width 133 height 12
type input "193"
type input "0"
drag, startPoint x: 394, startPoint y: 245, endPoint x: 333, endPoint y: 250, distance: 60.9
click at [333, 250] on div "**********" at bounding box center [424, 204] width 588 height 1229
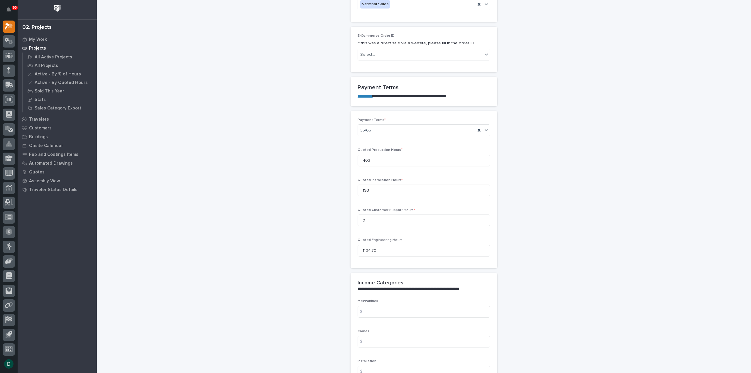
click at [440, 274] on div "**********" at bounding box center [424, 286] width 147 height 26
click at [431, 251] on input "1104.70" at bounding box center [424, 251] width 133 height 12
drag, startPoint x: 407, startPoint y: 252, endPoint x: 271, endPoint y: 247, distance: 136.2
click at [271, 247] on div "**********" at bounding box center [424, 204] width 588 height 1229
type input "7.36"
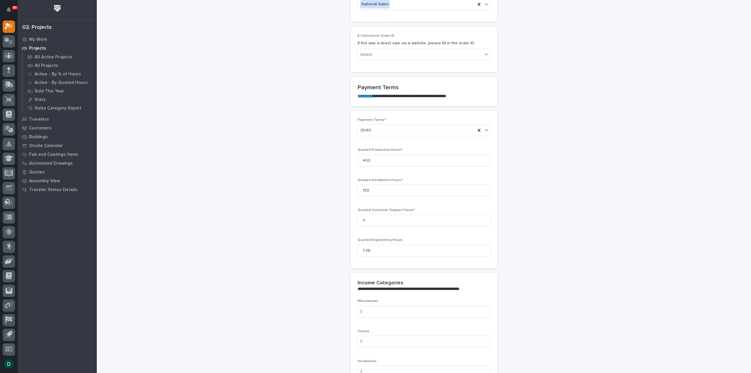
click at [269, 240] on div "**********" at bounding box center [424, 204] width 588 height 1229
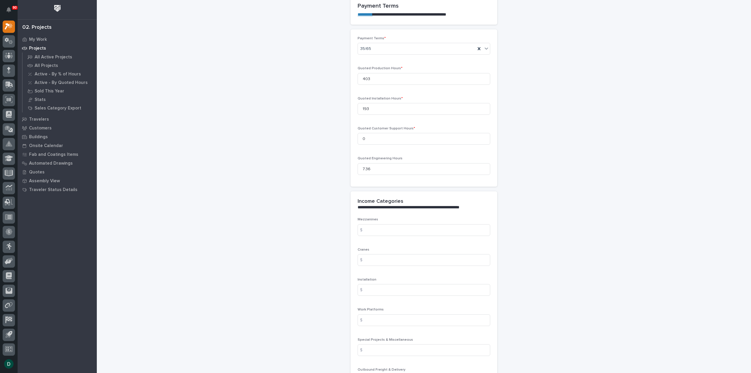
scroll to position [499, 0]
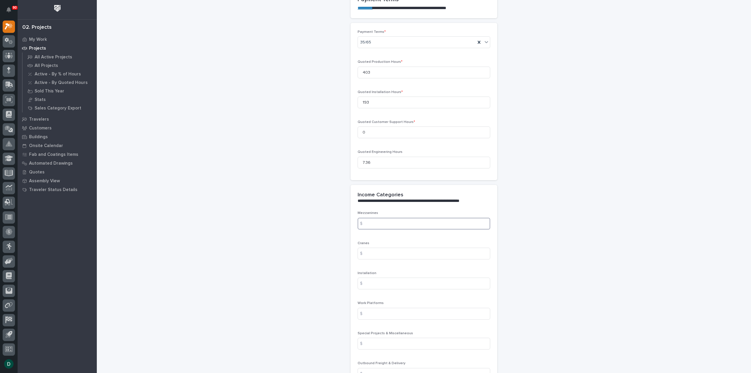
click at [377, 223] on input at bounding box center [424, 224] width 133 height 12
type input "0"
click at [383, 254] on input at bounding box center [424, 254] width 133 height 12
click at [371, 253] on input at bounding box center [424, 254] width 133 height 12
type input "149682"
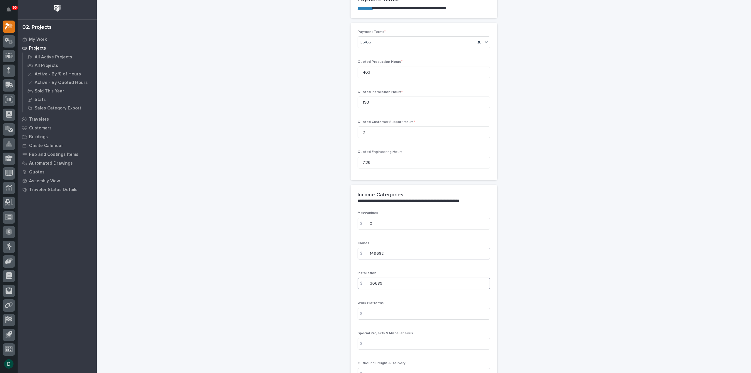
type input "30689"
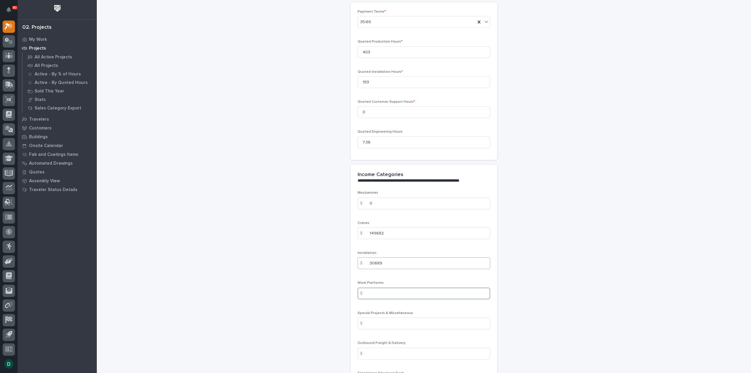
scroll to position [557, 0]
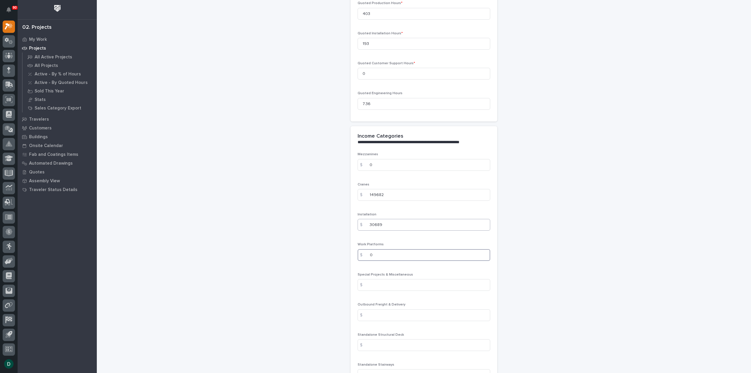
type input "0"
type input "1529"
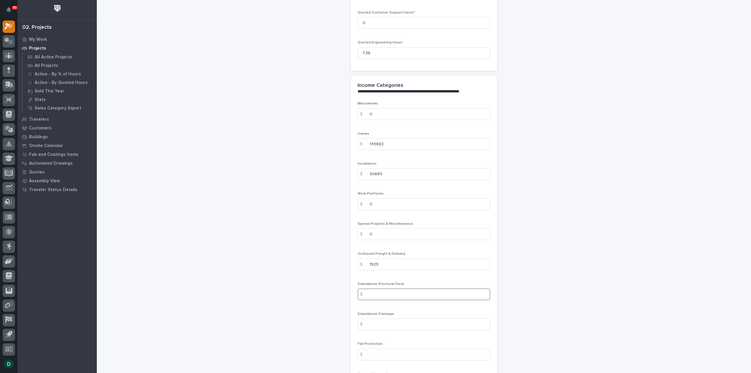
scroll to position [616, 0]
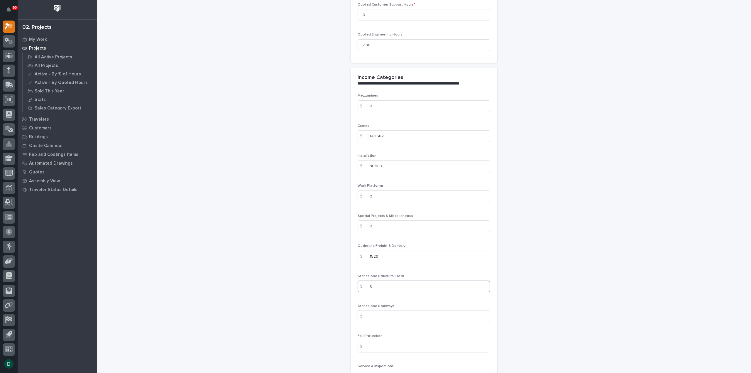
type input "0"
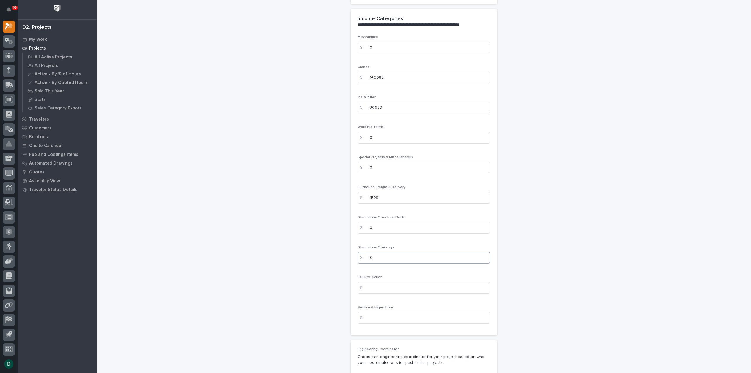
type input "0"
type input "5980"
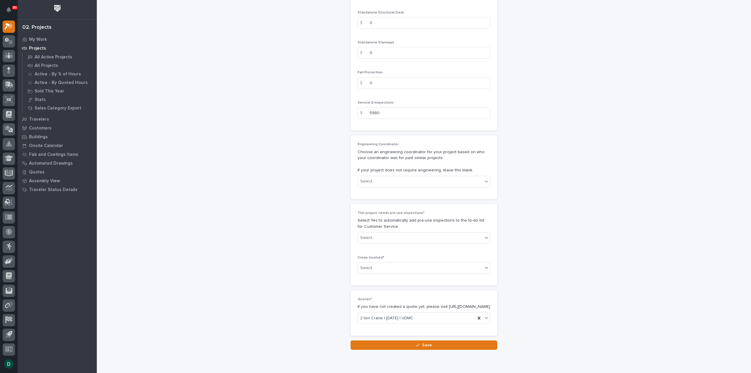
scroll to position [880, 0]
click at [421, 236] on div "Select..." at bounding box center [420, 237] width 125 height 10
click at [369, 246] on div "Yes" at bounding box center [422, 246] width 132 height 10
click at [401, 264] on div "Select..." at bounding box center [420, 268] width 125 height 10
click at [383, 277] on div "Production" at bounding box center [422, 276] width 132 height 10
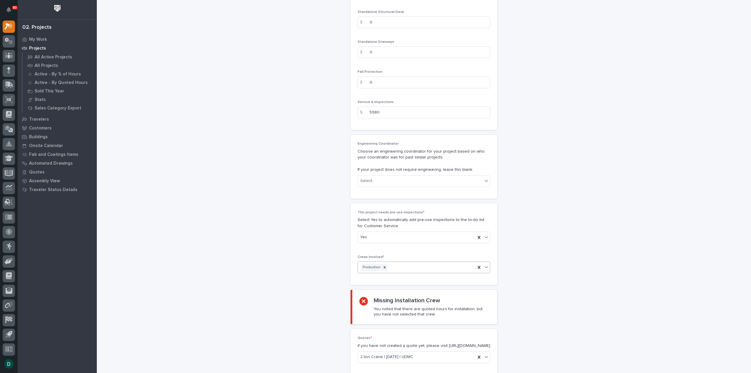
click at [412, 264] on div "Production" at bounding box center [417, 267] width 118 height 10
click at [381, 278] on div "Installation" at bounding box center [422, 276] width 132 height 10
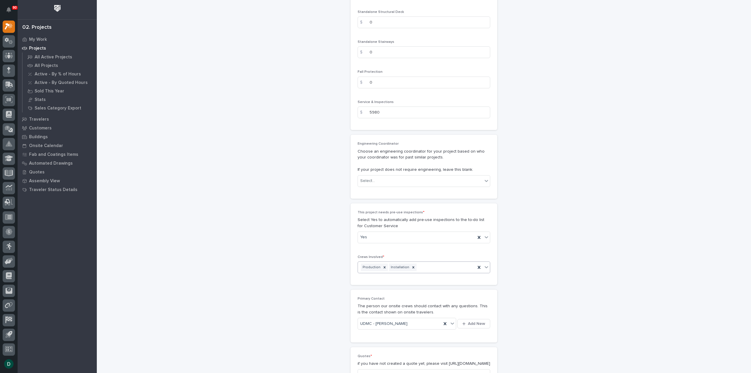
click at [428, 266] on div "Production Installation" at bounding box center [417, 267] width 118 height 10
click at [382, 276] on div "Customer Support" at bounding box center [422, 276] width 132 height 10
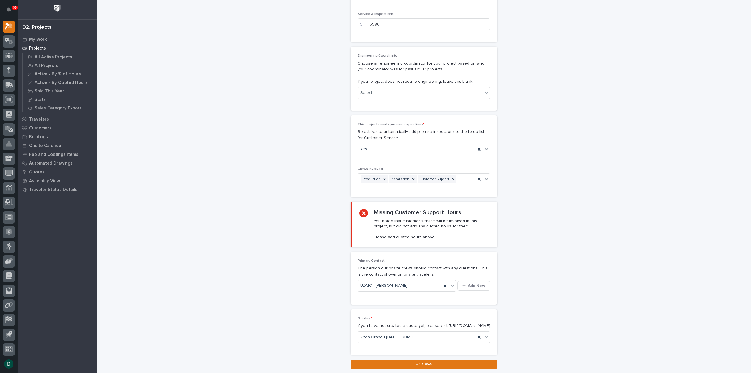
scroll to position [1013, 0]
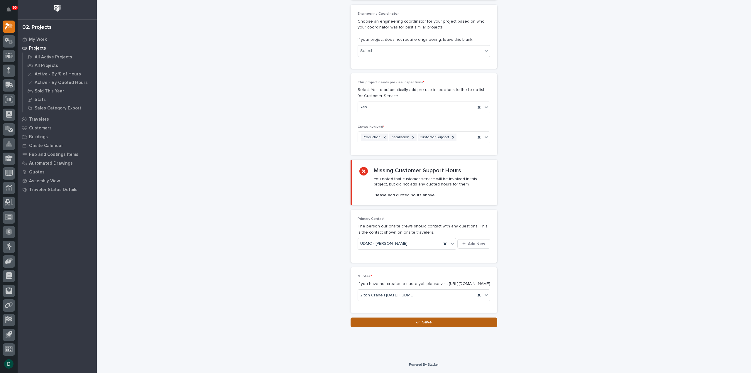
click at [427, 322] on span "Save" at bounding box center [427, 322] width 10 height 5
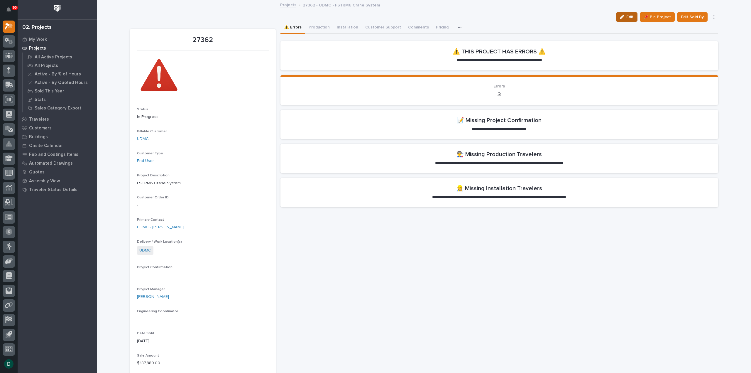
click at [621, 16] on icon "button" at bounding box center [622, 17] width 4 height 4
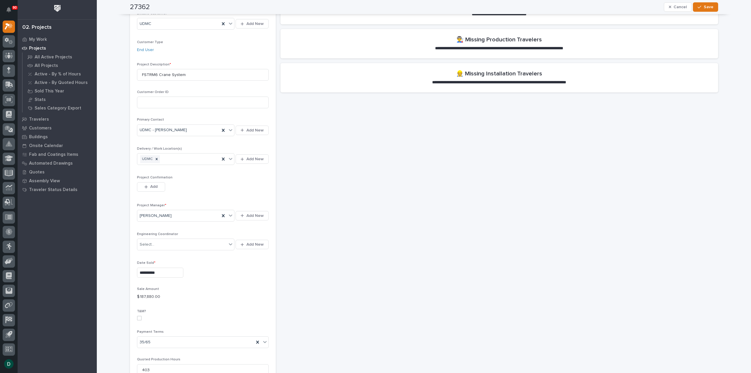
scroll to position [117, 0]
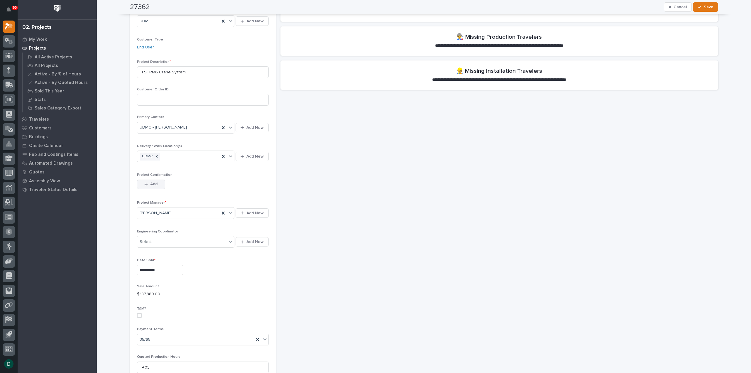
click at [154, 183] on span "Add" at bounding box center [153, 183] width 7 height 5
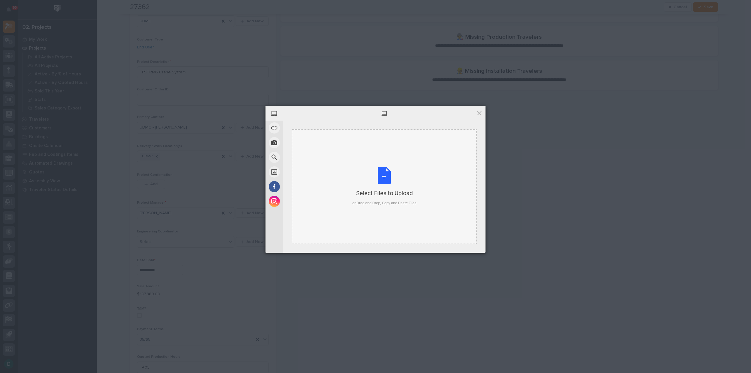
click at [380, 179] on div "Select Files to Upload or Drag and Drop, Copy and Paste Files" at bounding box center [384, 186] width 64 height 39
click at [473, 244] on span "Upload 1" at bounding box center [467, 245] width 11 height 4
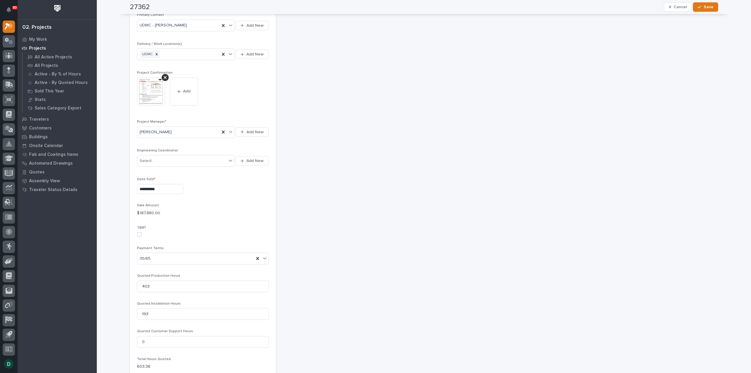
scroll to position [0, 0]
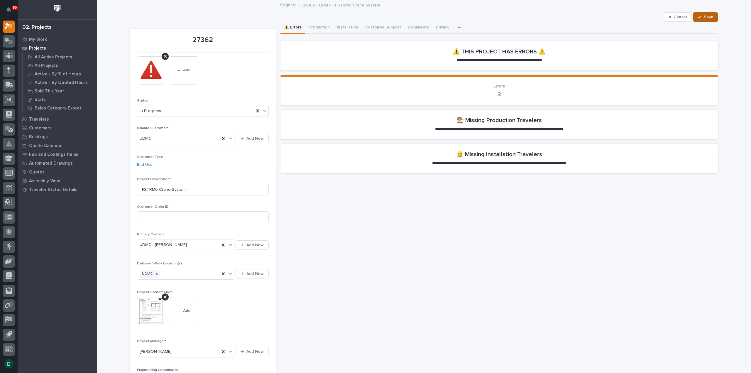
click at [705, 17] on span "Save" at bounding box center [709, 16] width 10 height 5
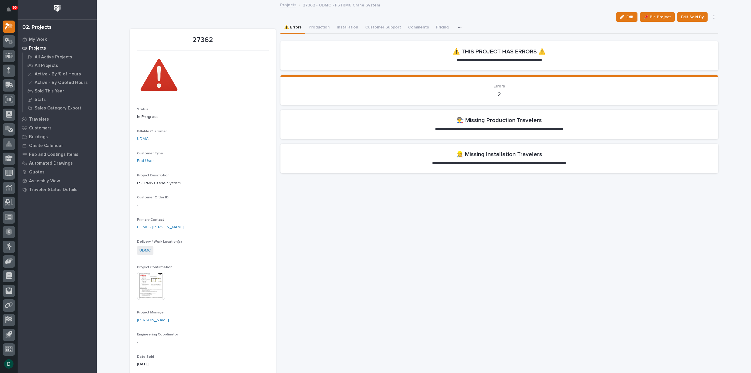
click at [287, 6] on link "Projects" at bounding box center [288, 4] width 16 height 7
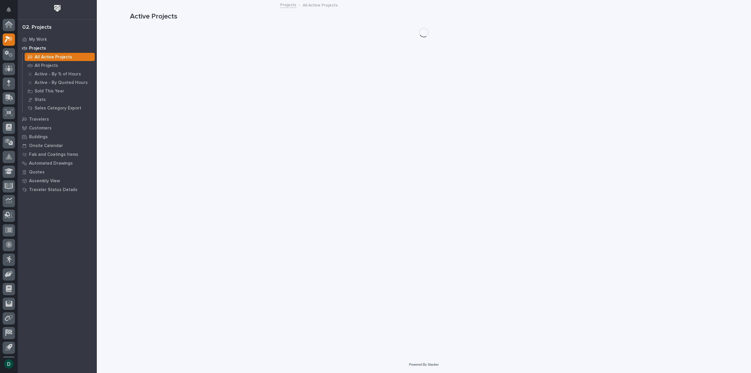
scroll to position [13, 0]
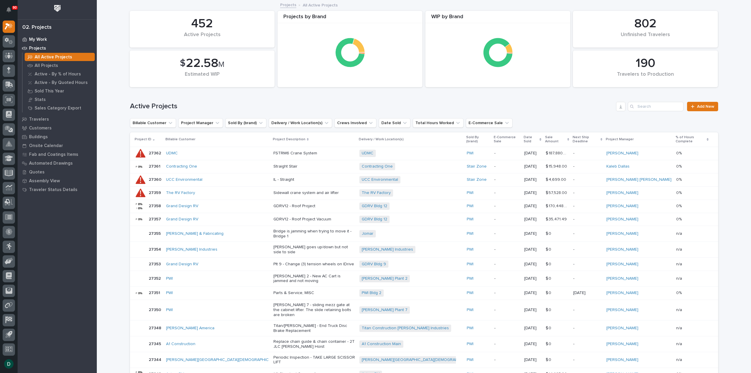
click at [41, 40] on p "My Work" at bounding box center [38, 39] width 18 height 5
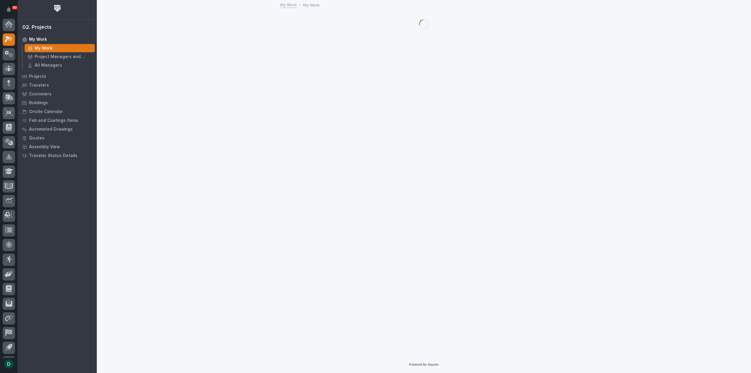
scroll to position [13, 0]
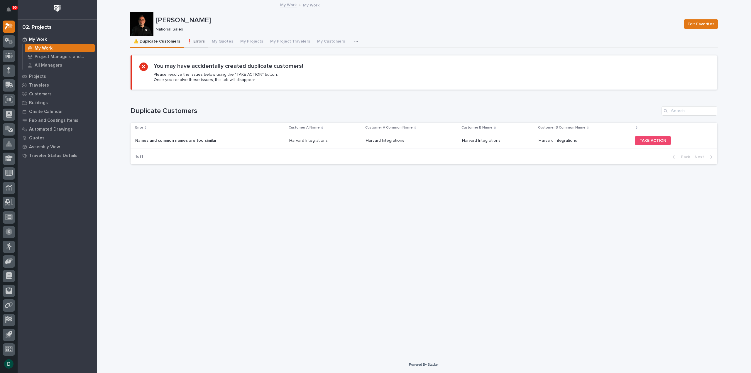
click at [196, 41] on button "❗ Errors" at bounding box center [196, 42] width 25 height 12
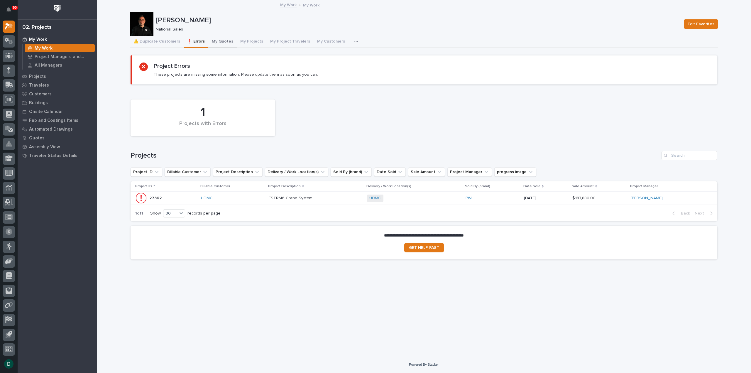
click at [219, 41] on button "My Quotes" at bounding box center [222, 42] width 28 height 12
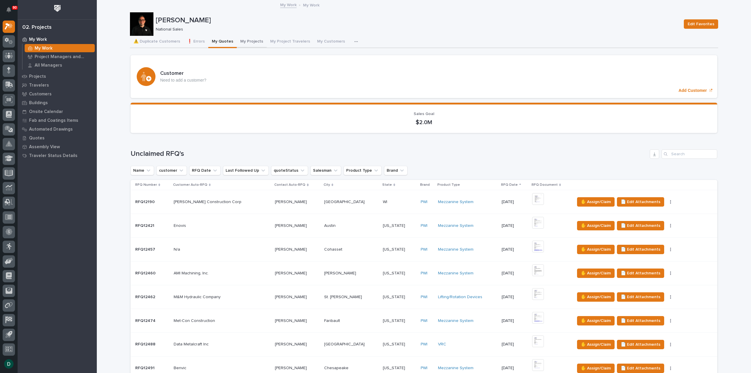
click at [253, 41] on button "My Projects" at bounding box center [252, 42] width 30 height 12
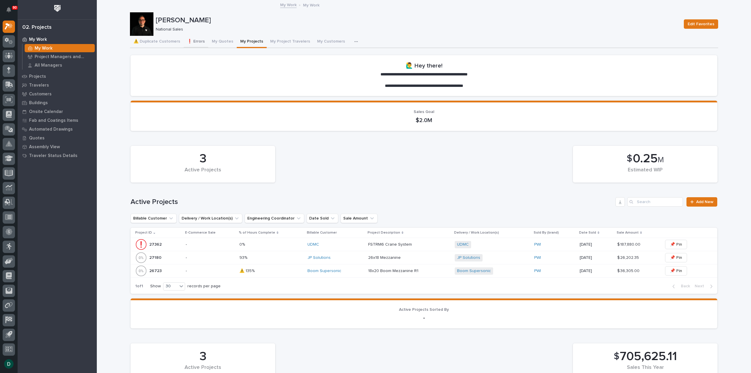
click at [193, 41] on button "❗ Errors" at bounding box center [196, 42] width 25 height 12
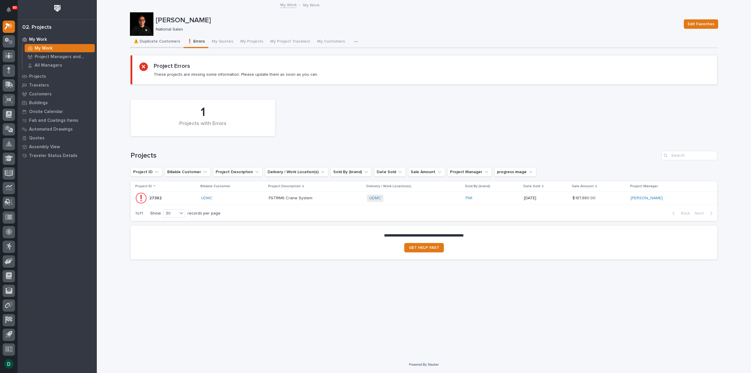
click at [169, 41] on button "⚠️ Duplicate Customers" at bounding box center [157, 42] width 54 height 12
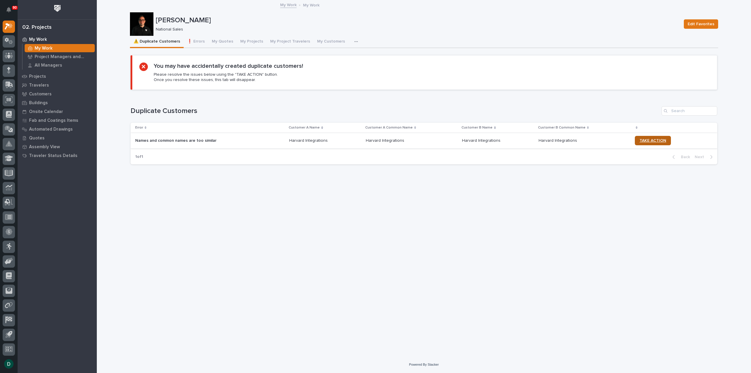
click at [641, 141] on span "TAKE ACTION" at bounding box center [653, 140] width 27 height 4
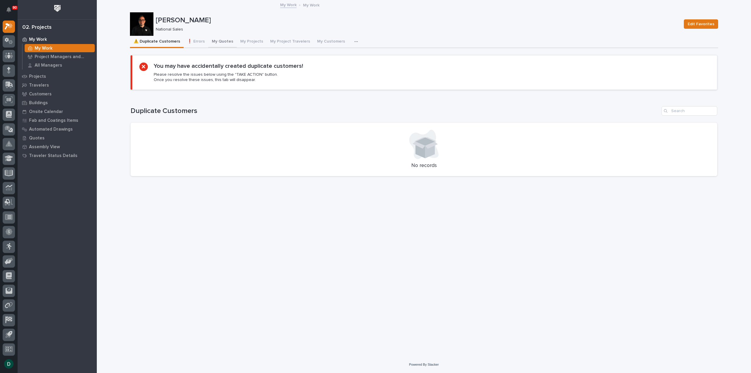
click at [197, 41] on button "❗ Errors" at bounding box center [196, 42] width 25 height 12
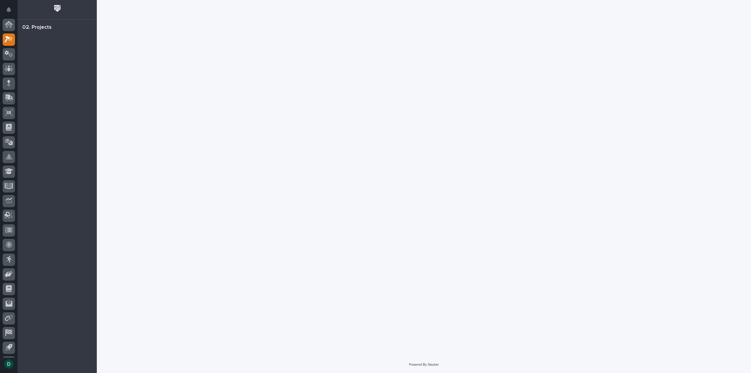
scroll to position [13, 0]
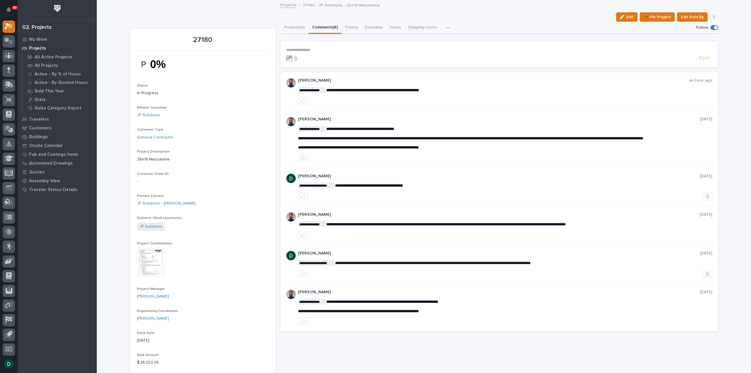
click at [336, 50] on p "**********" at bounding box center [499, 50] width 426 height 5
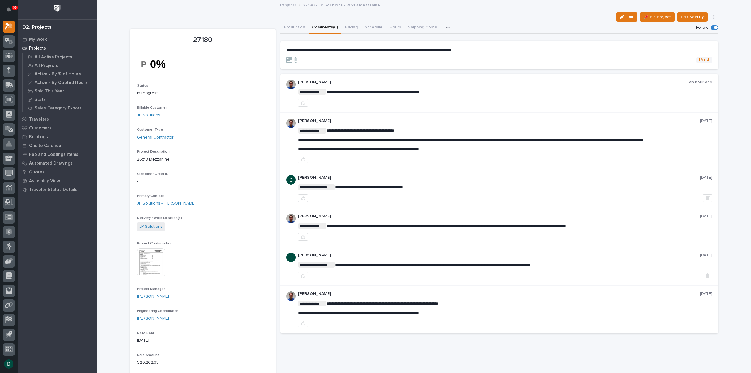
click at [700, 61] on span "Post" at bounding box center [704, 60] width 11 height 7
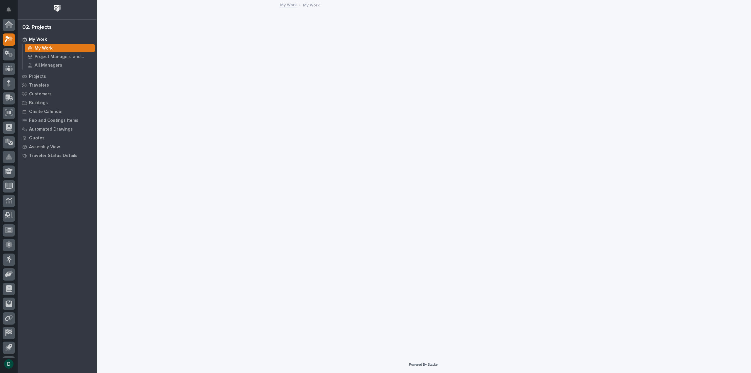
scroll to position [13, 0]
